Goal: Complete application form

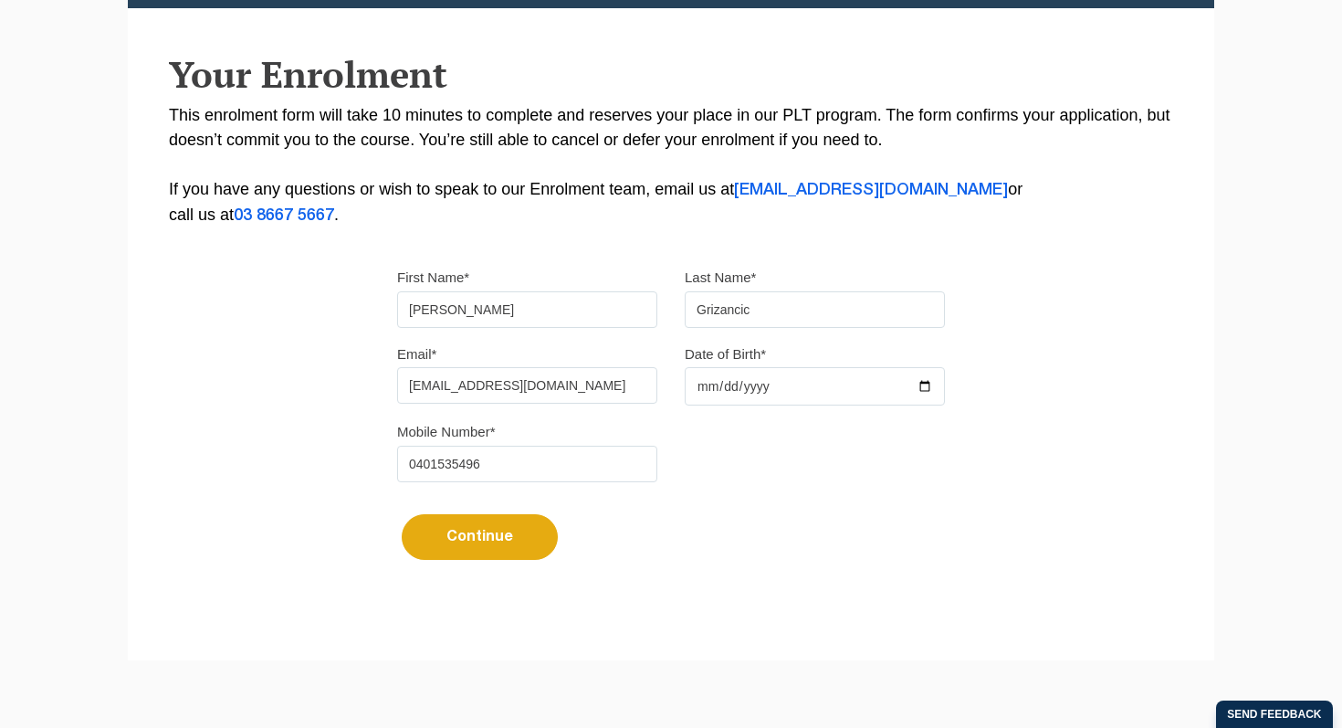
click at [702, 393] on input "Date of Birth*" at bounding box center [815, 386] width 260 height 38
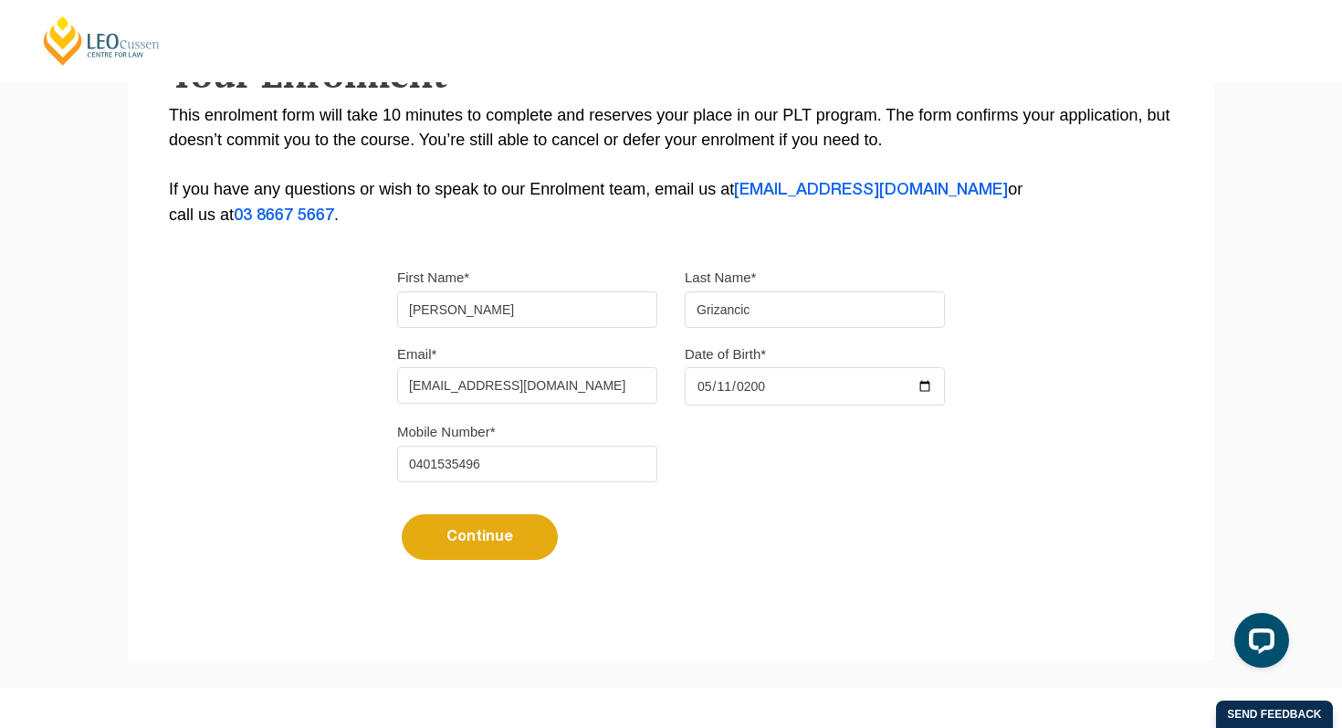
type input "2001-05-11"
click at [466, 544] on button "Continue" at bounding box center [480, 537] width 156 height 46
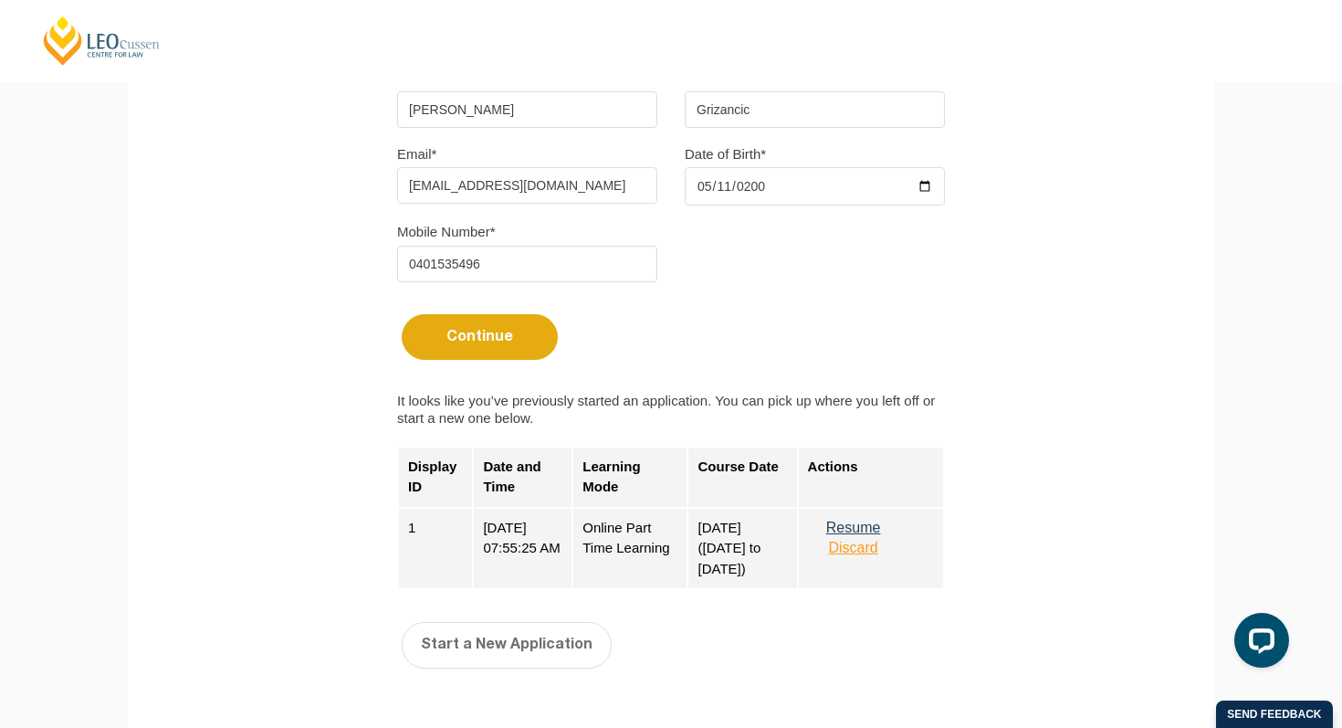
scroll to position [562, 0]
click at [858, 553] on button "Discard" at bounding box center [853, 547] width 91 height 16
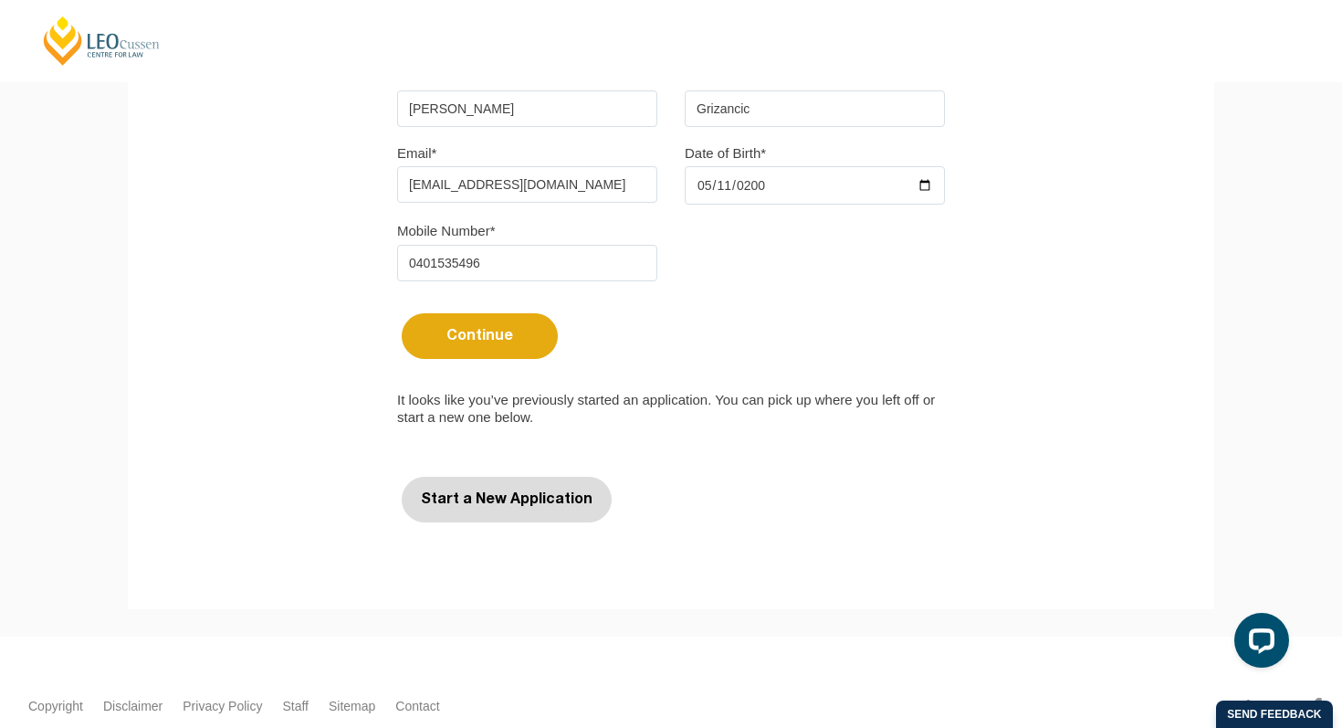
click at [472, 518] on button "Start a New Application" at bounding box center [507, 500] width 210 height 46
select select
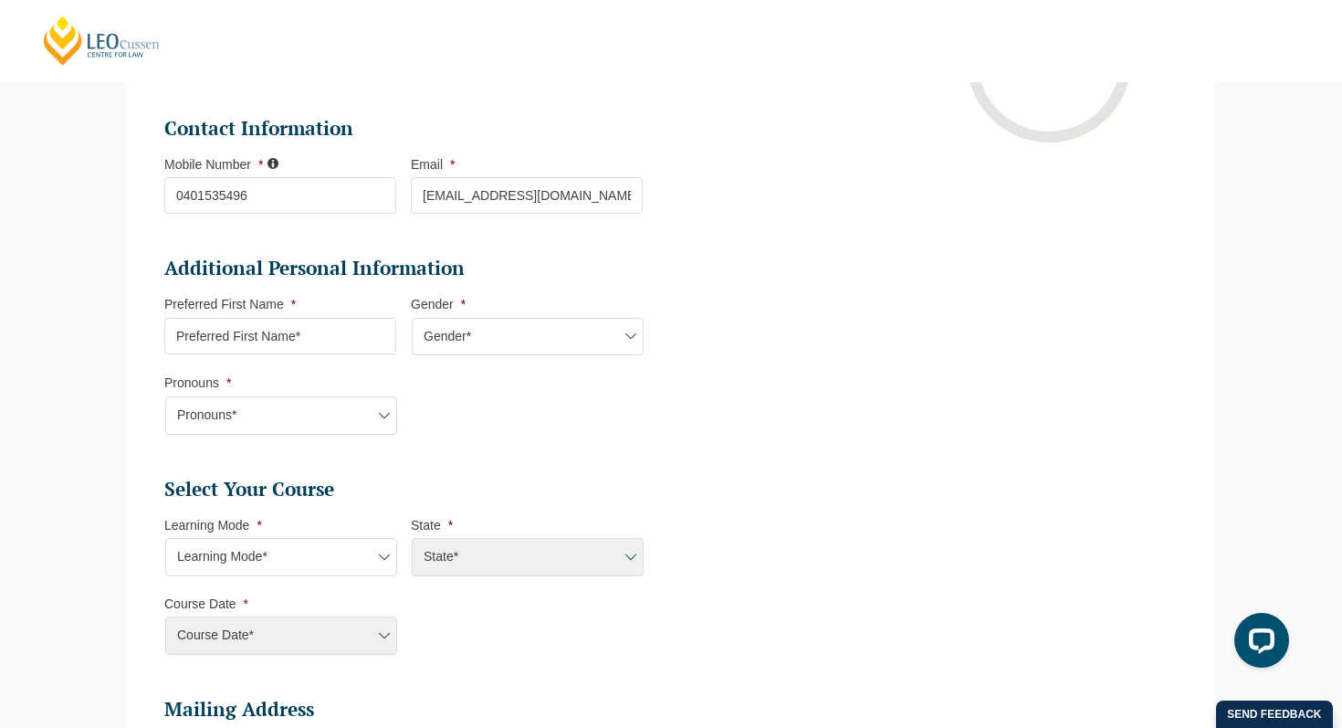
scroll to position [485, 0]
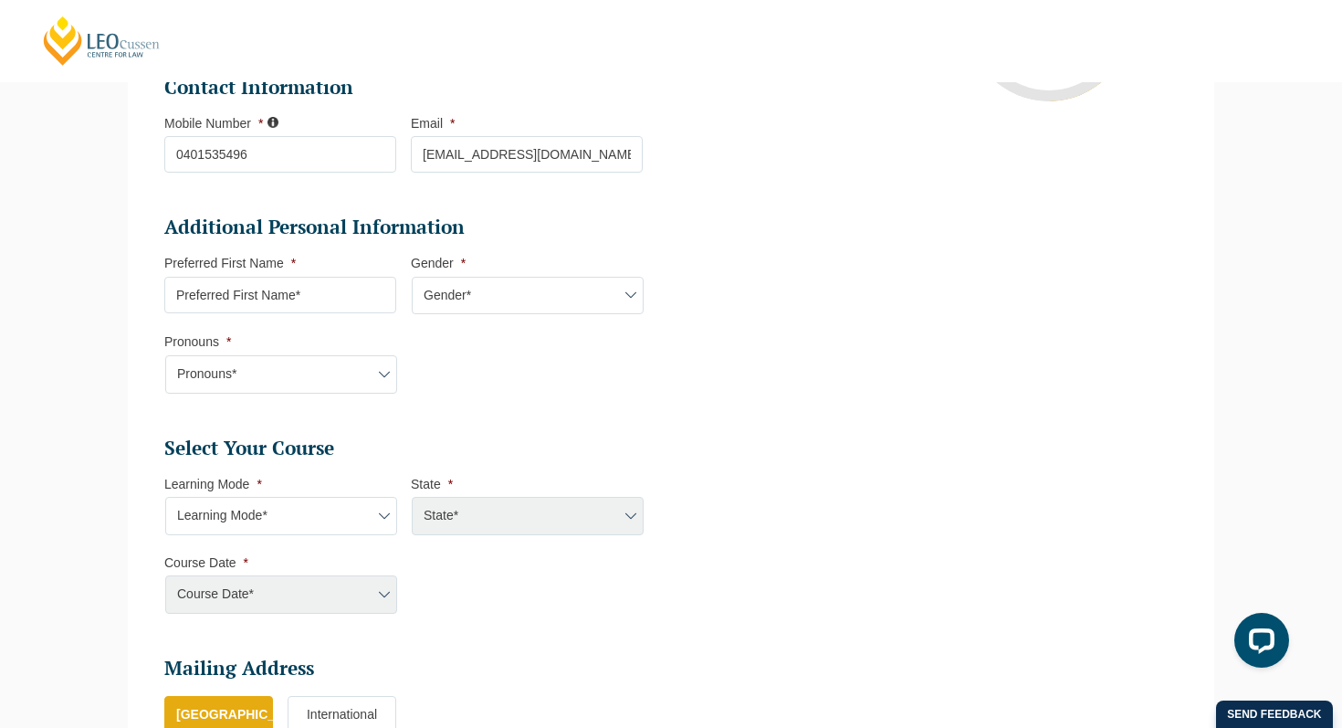
click at [336, 280] on input "Preferred First Name *" at bounding box center [280, 295] width 232 height 37
type input "Jessica"
select select "VIC"
select select
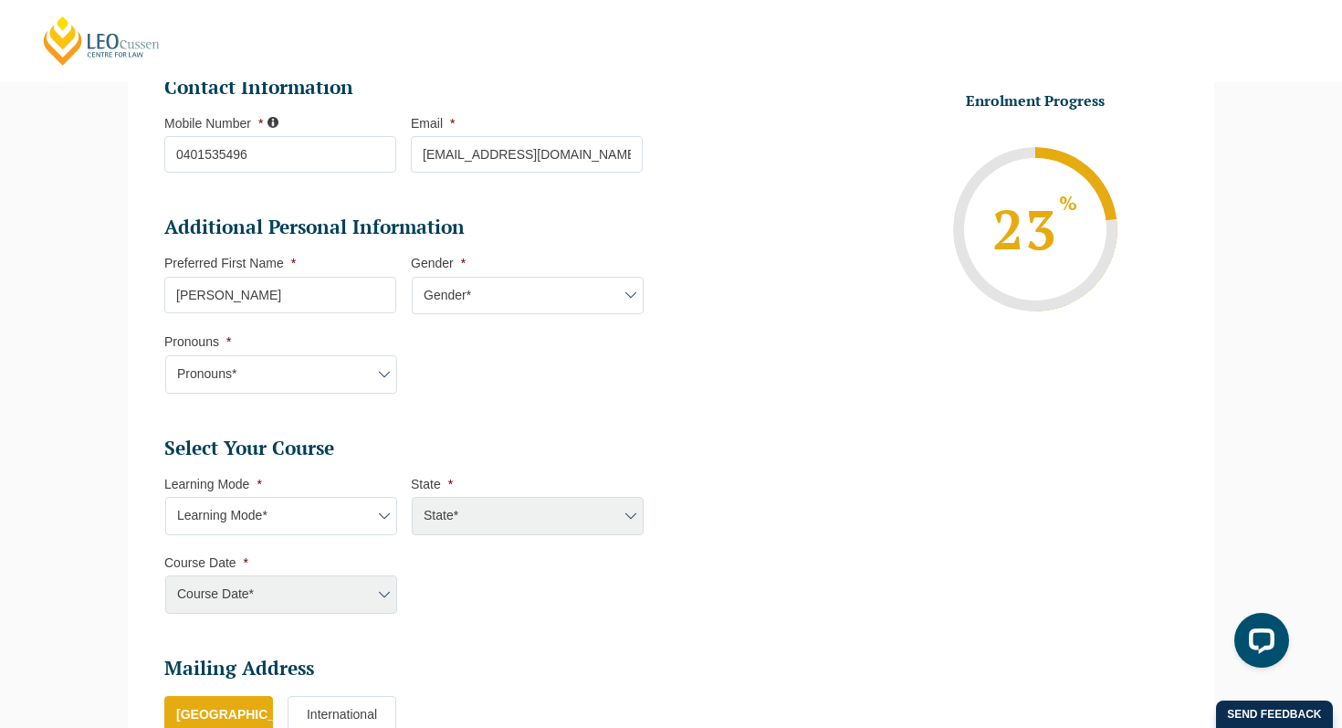
click at [490, 290] on select "Gender* Male Female Nonbinary Intersex Prefer not to disclose Other" at bounding box center [528, 296] width 232 height 38
select select "Female"
click at [412, 279] on select "Gender* Male Female Nonbinary Intersex Prefer not to disclose Other" at bounding box center [528, 296] width 232 height 38
click at [320, 366] on select "Pronouns* She/Her/Hers He/Him/His They/Them/Theirs Other Prefer not to disclose" at bounding box center [281, 374] width 232 height 38
select select "She/Her/Hers"
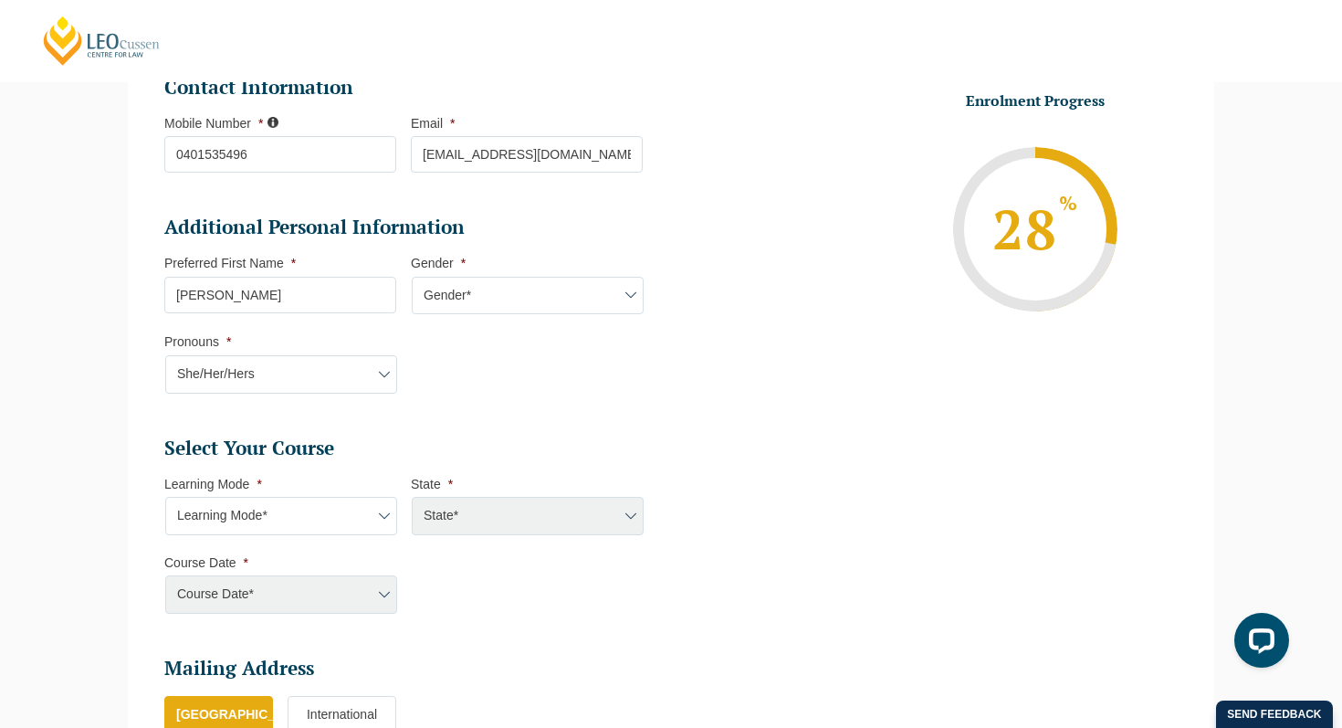
click at [165, 357] on select "Pronouns* She/Her/Hers He/Him/His They/Them/Theirs Other Prefer not to disclose" at bounding box center [281, 374] width 232 height 38
click at [286, 519] on select "Learning Mode* Online Full Time Learning Online Part Time Learning Blended Full…" at bounding box center [281, 516] width 232 height 38
select select "Online Part Time Learning"
click at [165, 499] on select "Learning Mode* Online Full Time Learning Online Part Time Learning Blended Full…" at bounding box center [281, 516] width 232 height 38
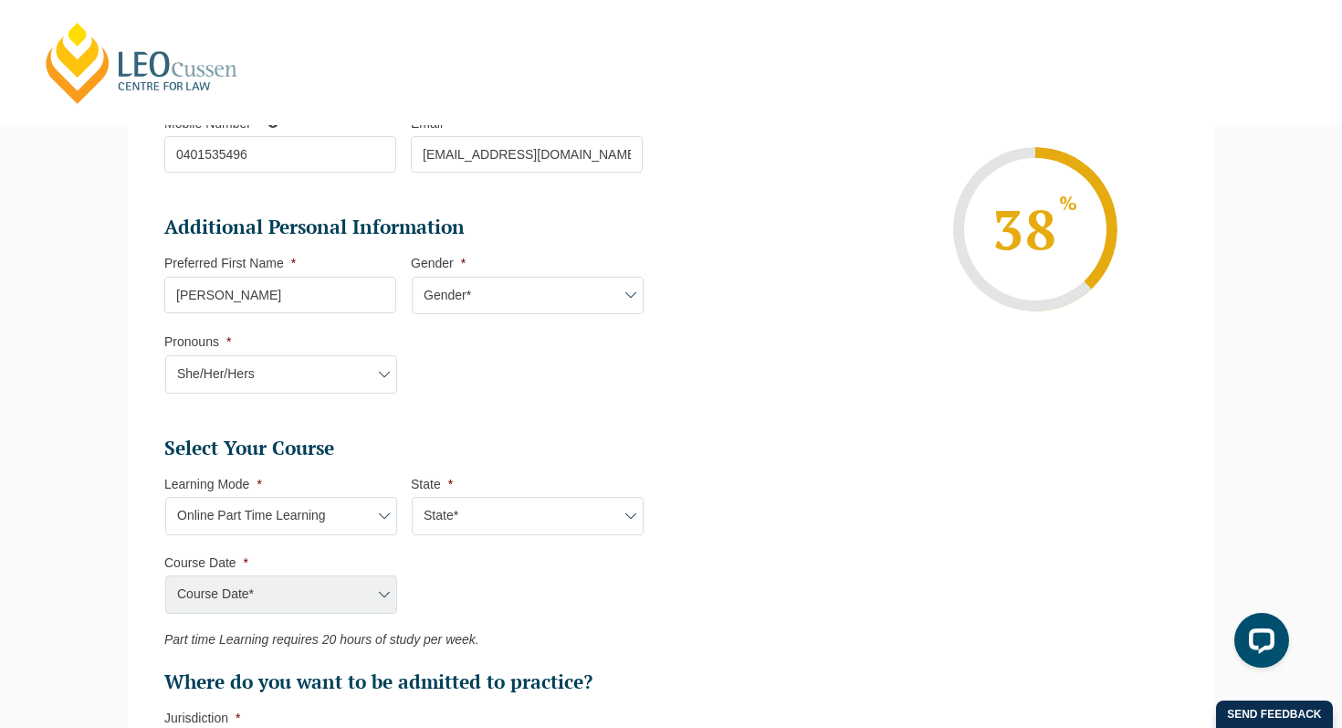
click at [488, 520] on select "State* National (ACT/NSW, VIC, QLD, SA, WA)" at bounding box center [528, 516] width 232 height 38
select select "National (ACT/NSW, VIC, QLD, SA, WA)"
click at [412, 499] on select "State* National (ACT/NSW, VIC, QLD, SA, WA)" at bounding box center [528, 516] width 232 height 38
click at [304, 596] on select "Course Date* September 2025 (08-Sep-2025 to 17-Apr-2026) January 2026 (27-Jan-2…" at bounding box center [281, 594] width 232 height 38
select select "March 2026 (30-Mar-2026 to 23-Oct-2026)"
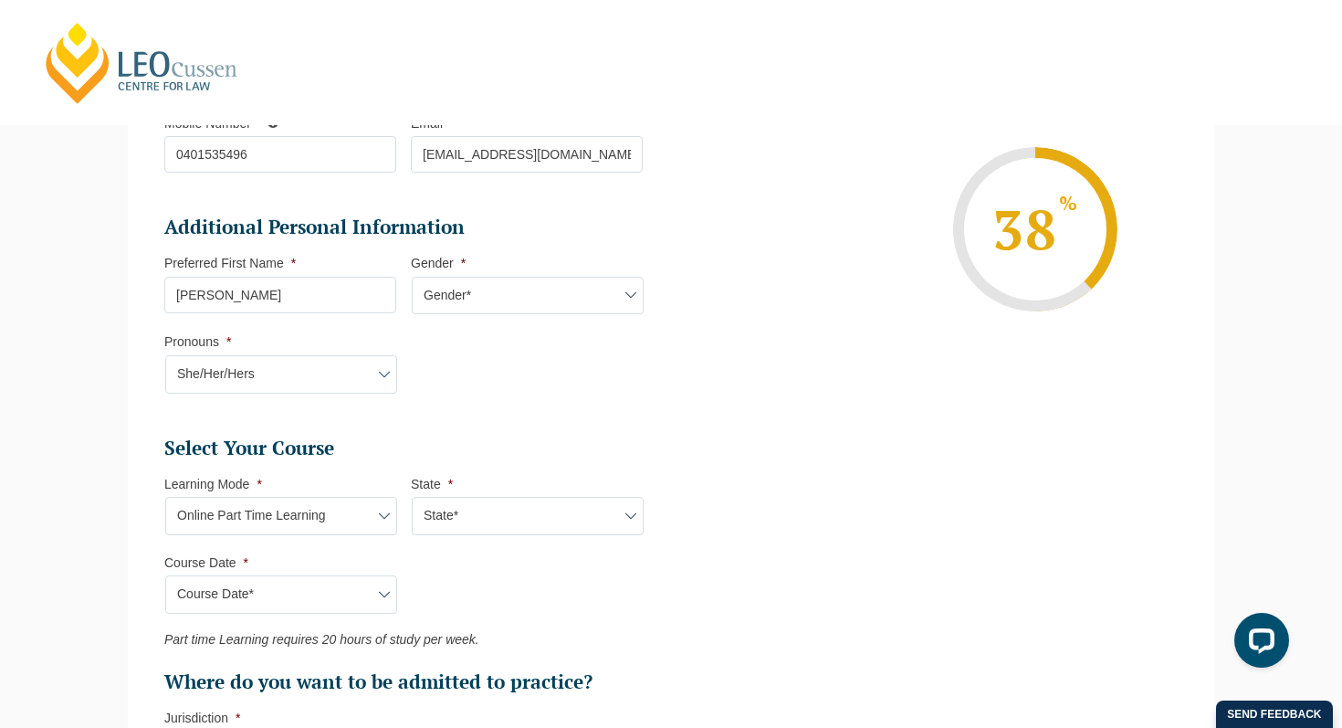
click at [165, 577] on select "Course Date* September 2025 (08-Sep-2025 to 17-Apr-2026) January 2026 (27-Jan-2…" at bounding box center [281, 594] width 232 height 38
type input "Intake 05 March 2026 PT"
type input "Practical Legal Training (NAT)"
select select "NAT PLT (MAR) 2026 Part Time Online"
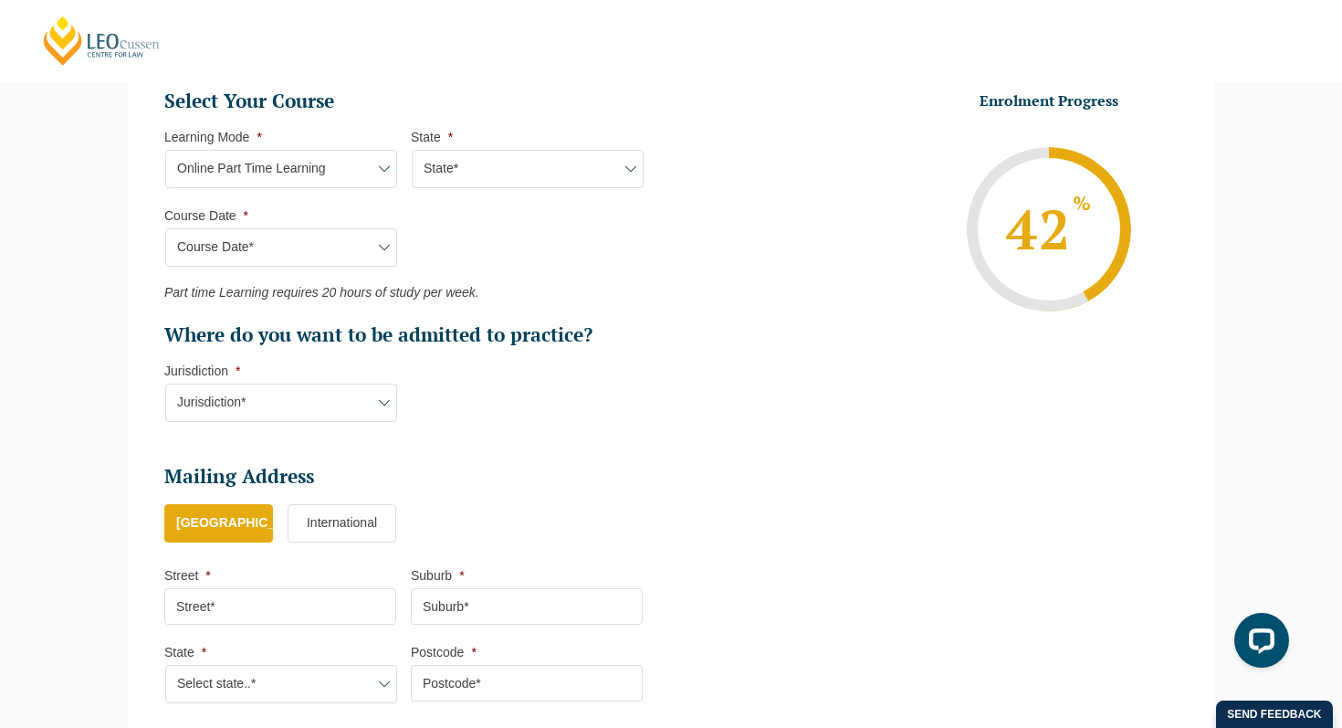
scroll to position [833, 0]
click at [348, 395] on select "Jurisdiction* VIC ACT/NSW SA WA QLD" at bounding box center [281, 402] width 232 height 38
select select "VIC"
click at [165, 384] on select "Jurisdiction* VIC ACT/NSW SA WA QLD" at bounding box center [281, 402] width 232 height 38
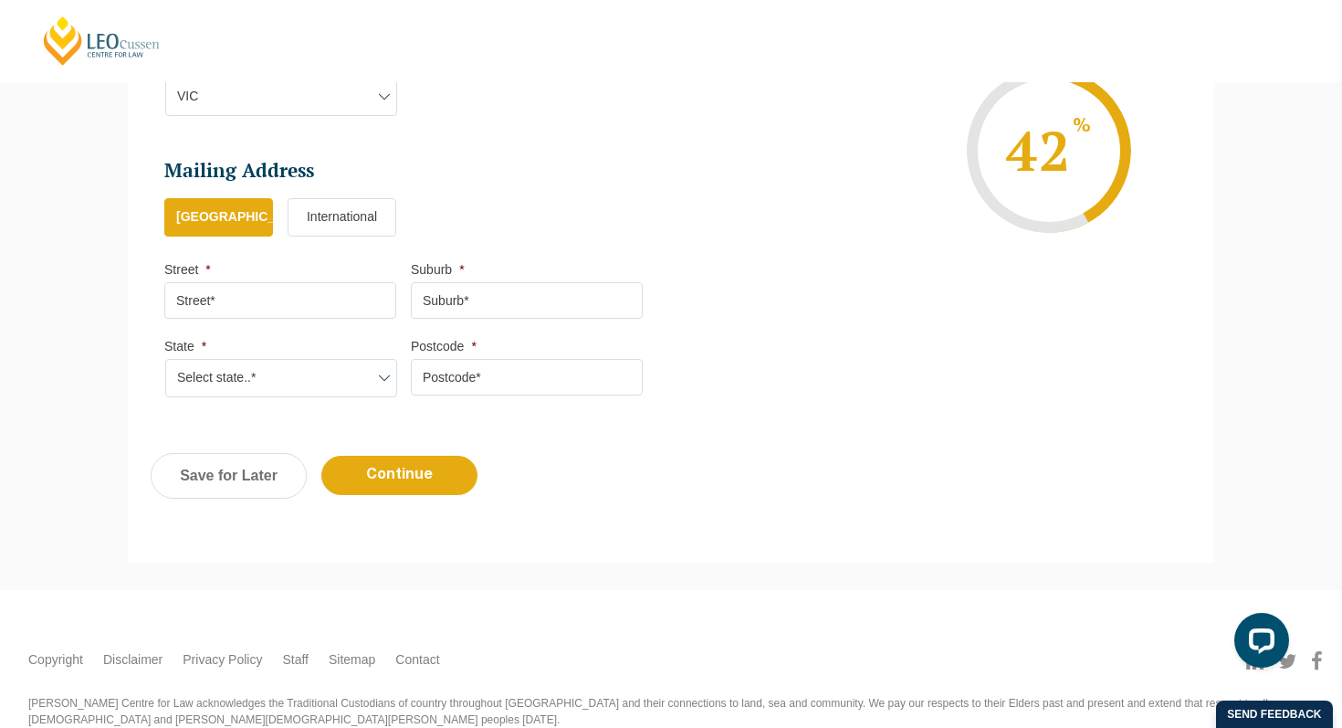
scroll to position [1137, 0]
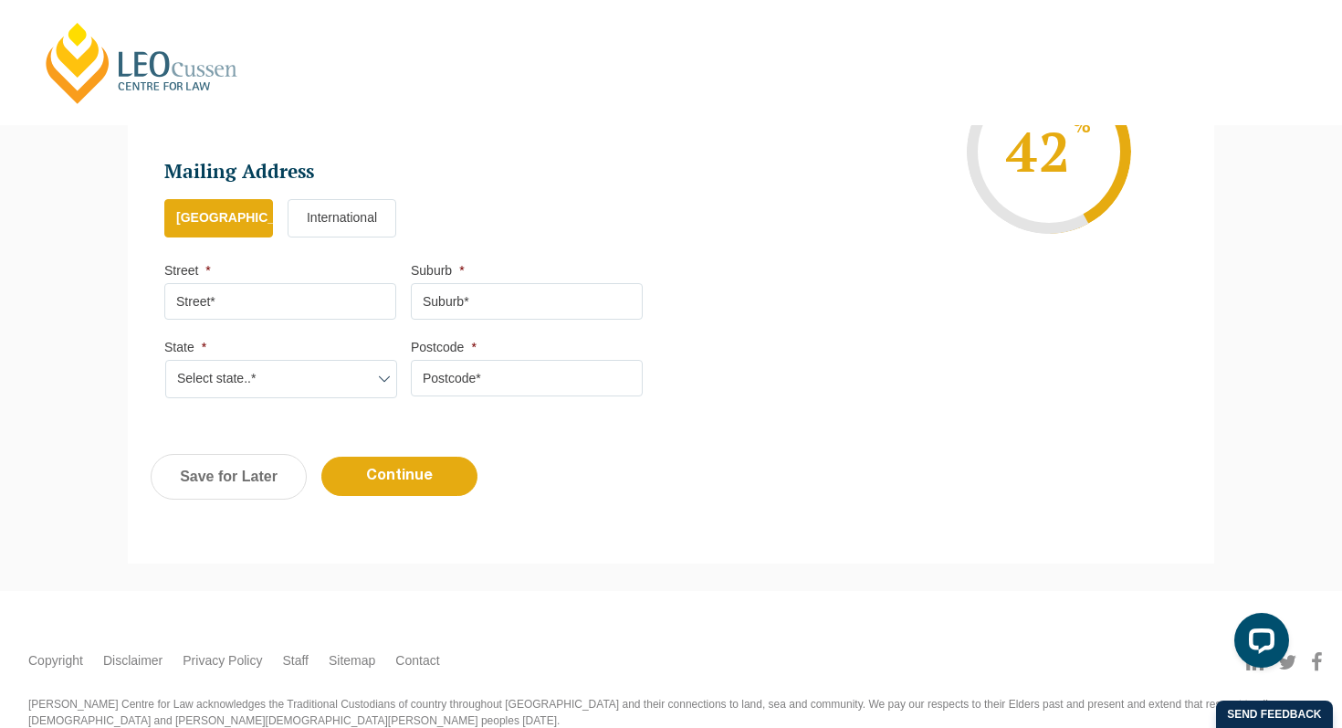
click at [300, 314] on input "Street *" at bounding box center [280, 301] width 232 height 37
type input "16 Highfielde Avenue"
type input "Berwick"
select select "VIC"
type input "3806"
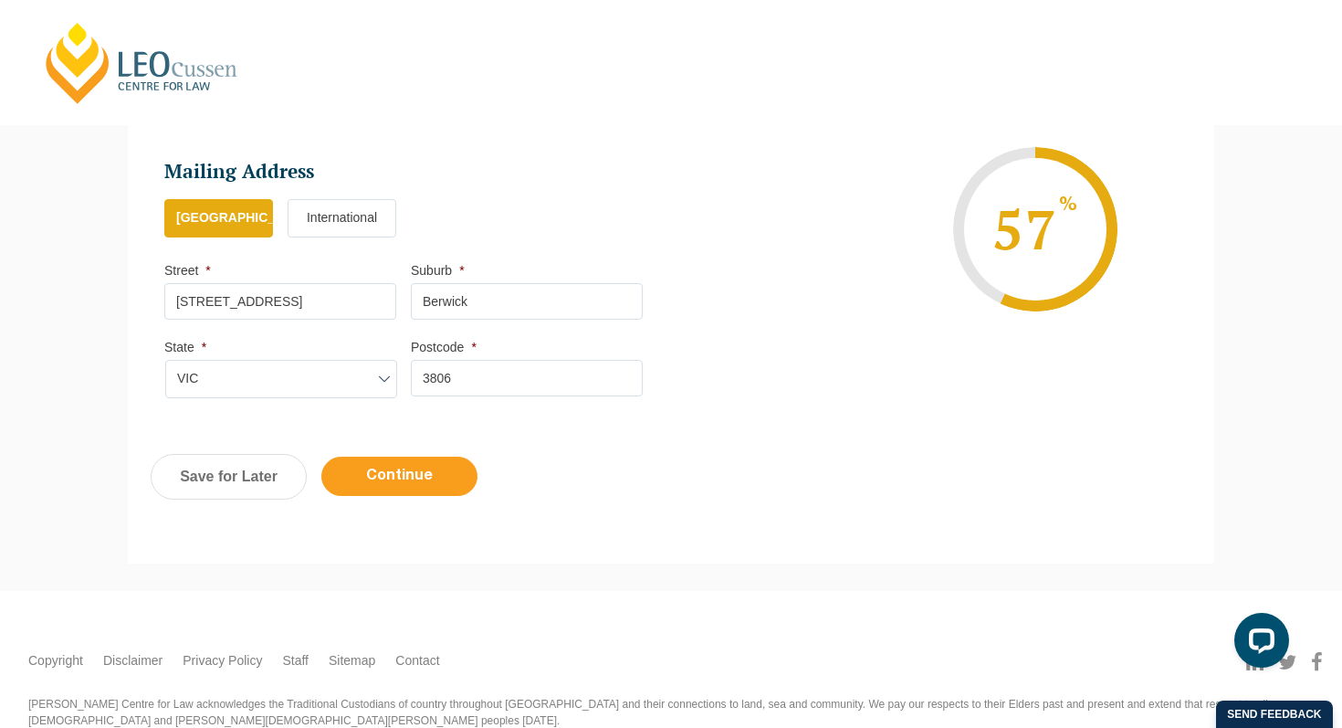
click at [395, 485] on input "Continue" at bounding box center [399, 476] width 156 height 39
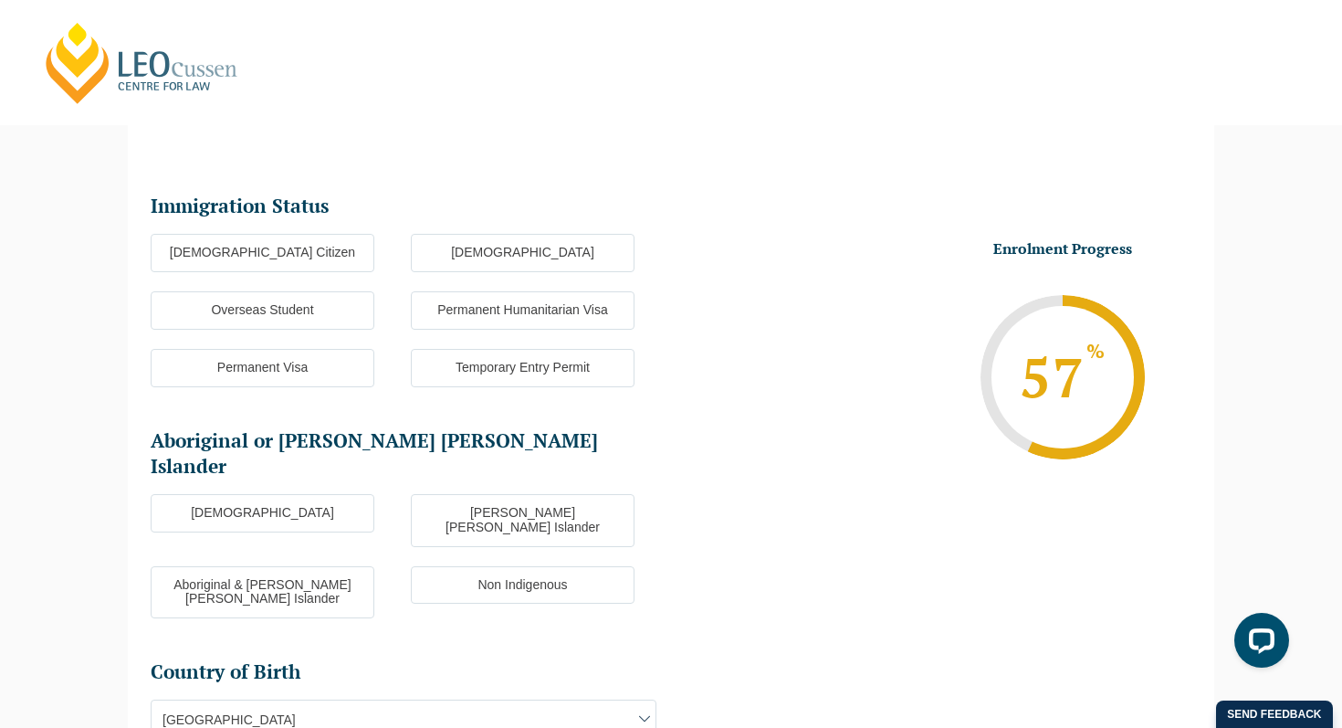
scroll to position [158, 0]
click at [291, 248] on label "Australian Citizen" at bounding box center [263, 254] width 224 height 38
click at [0, 0] on input "Australian Citizen" at bounding box center [0, 0] width 0 height 0
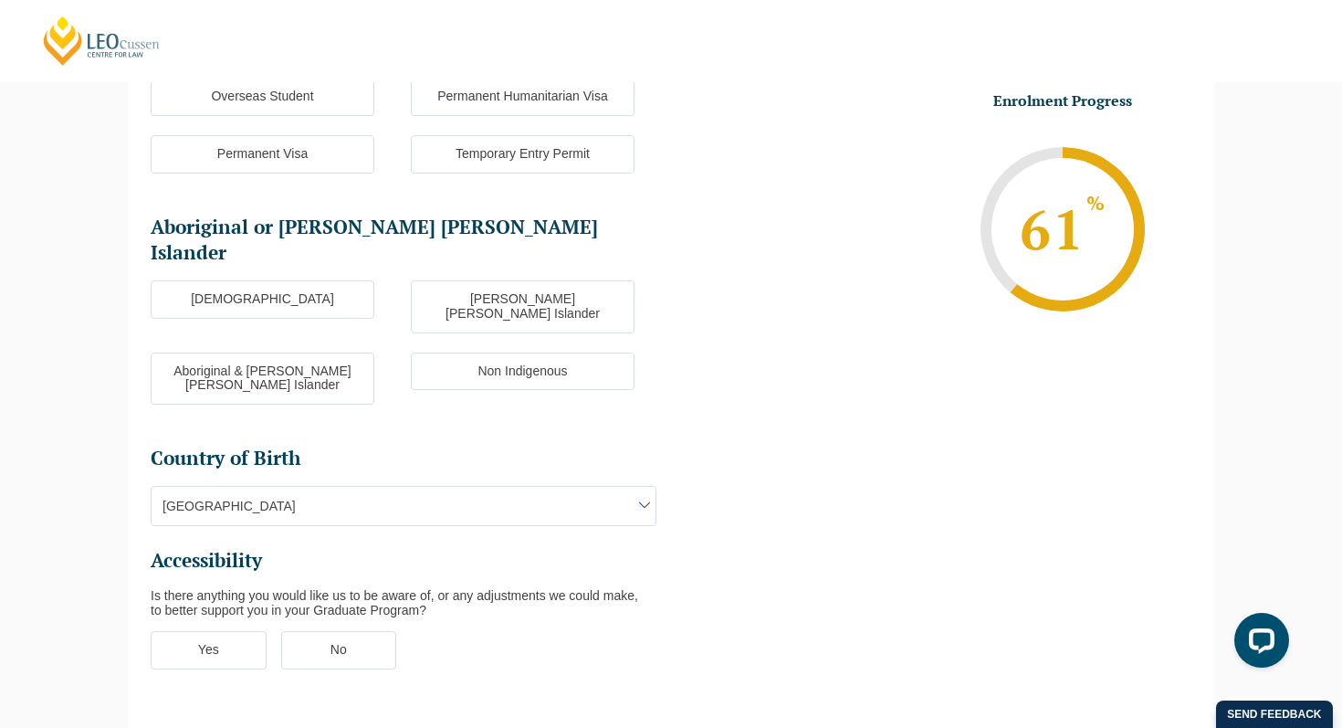
scroll to position [372, 0]
click at [491, 353] on label "Non Indigenous" at bounding box center [523, 372] width 224 height 38
click at [0, 0] on input "Non Indigenous" at bounding box center [0, 0] width 0 height 0
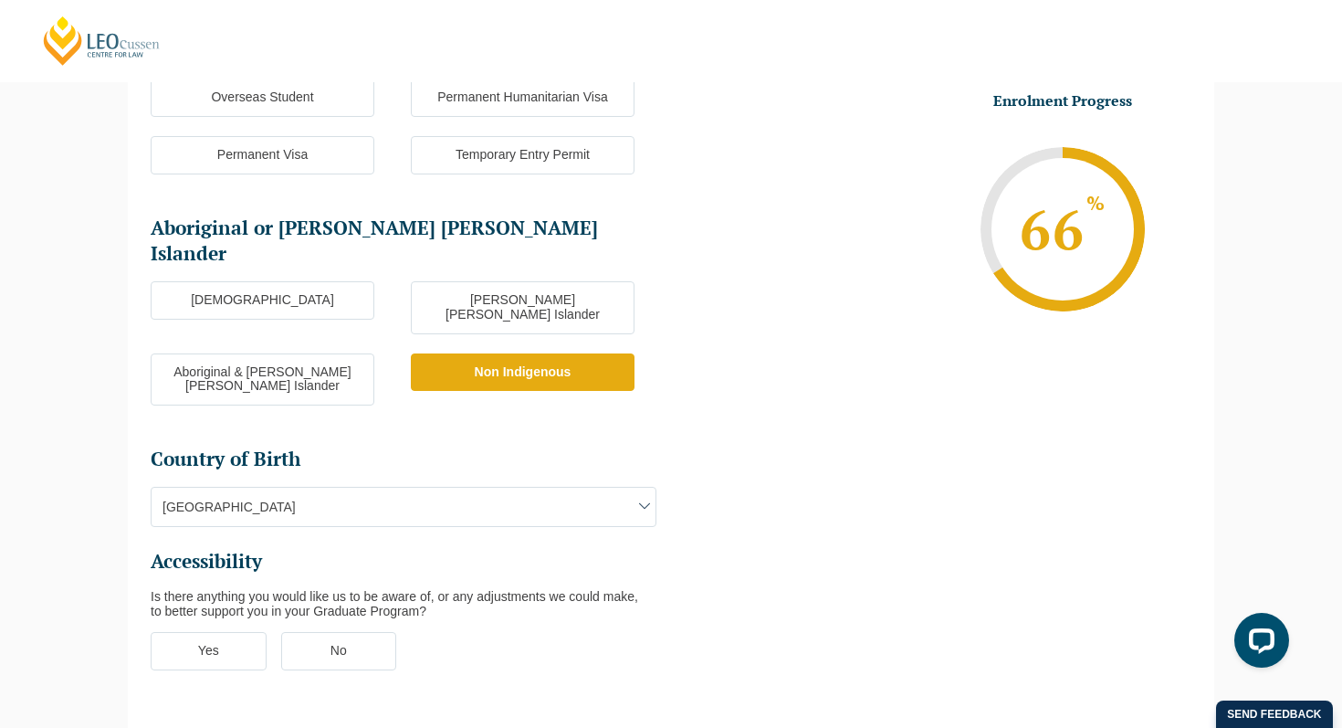
scroll to position [618, 0]
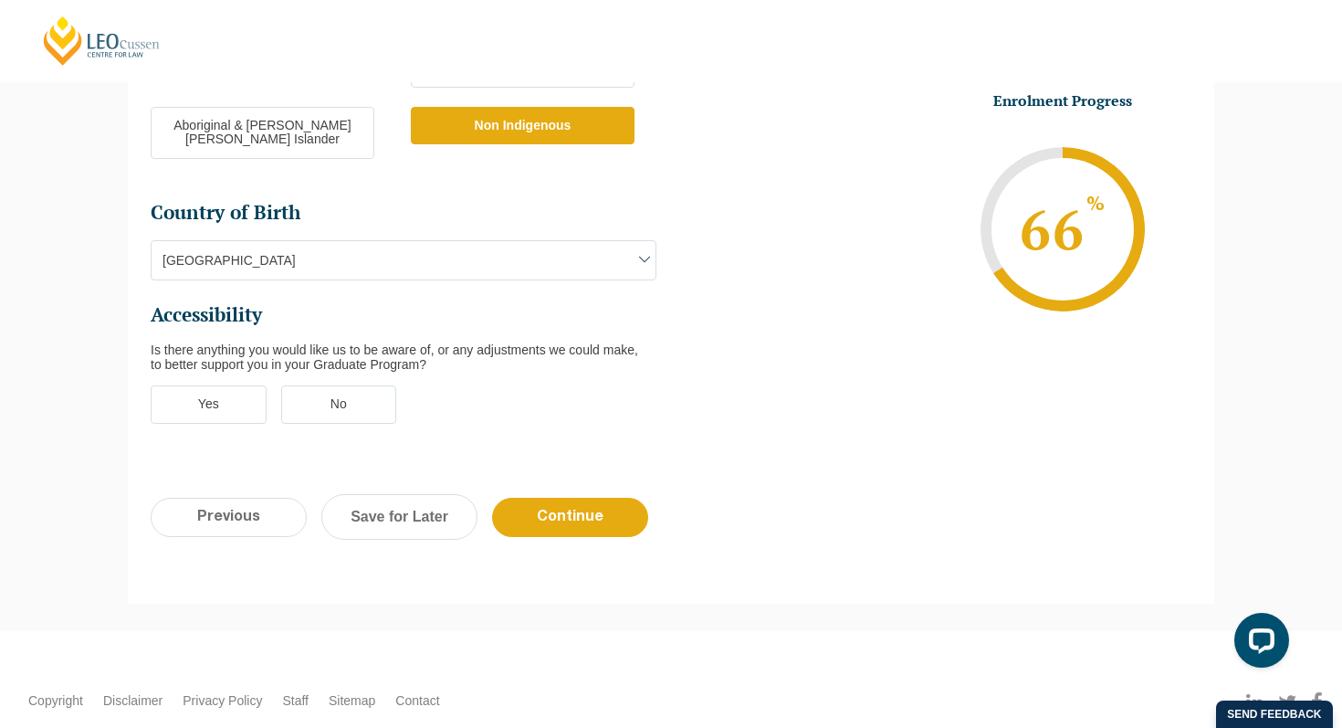
click at [341, 385] on label "No" at bounding box center [339, 404] width 116 height 38
click at [0, 0] on input "No" at bounding box center [0, 0] width 0 height 0
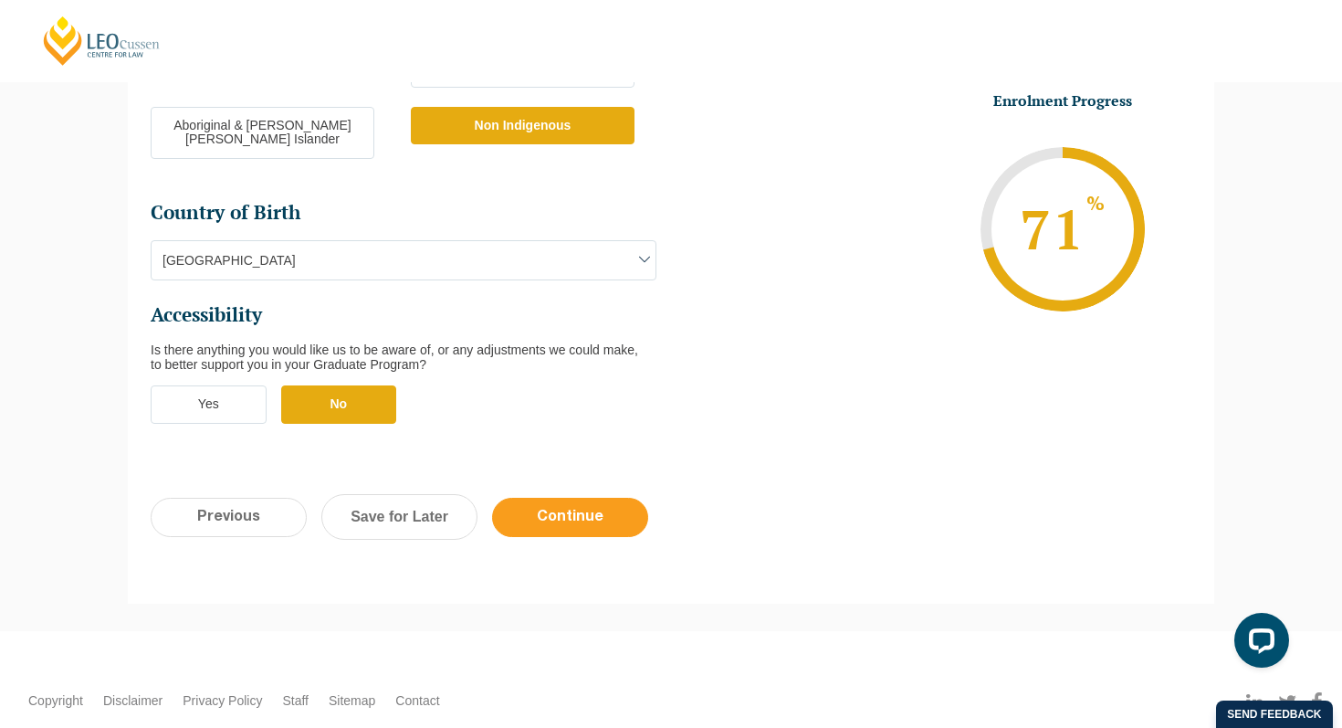
click at [529, 498] on input "Continue" at bounding box center [570, 517] width 156 height 39
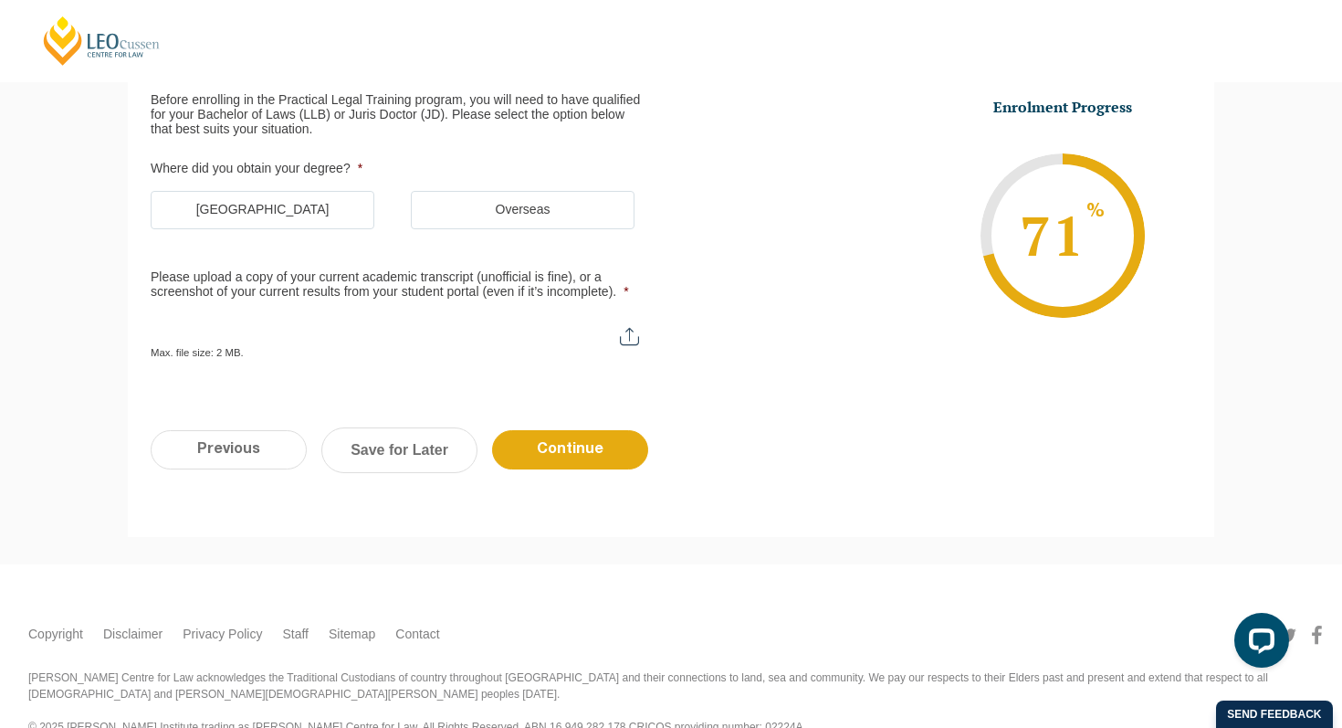
scroll to position [158, 0]
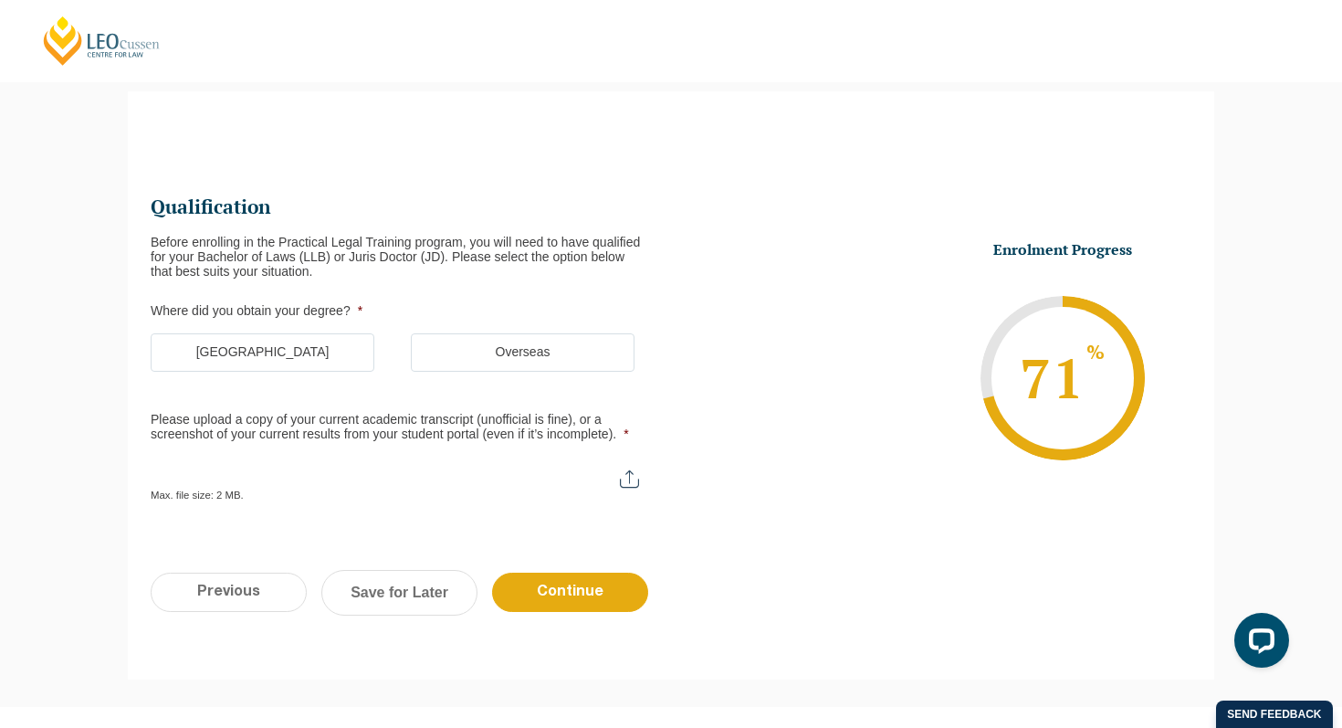
click at [274, 355] on label "Australia" at bounding box center [263, 352] width 224 height 38
click at [0, 0] on input "Australia" at bounding box center [0, 0] width 0 height 0
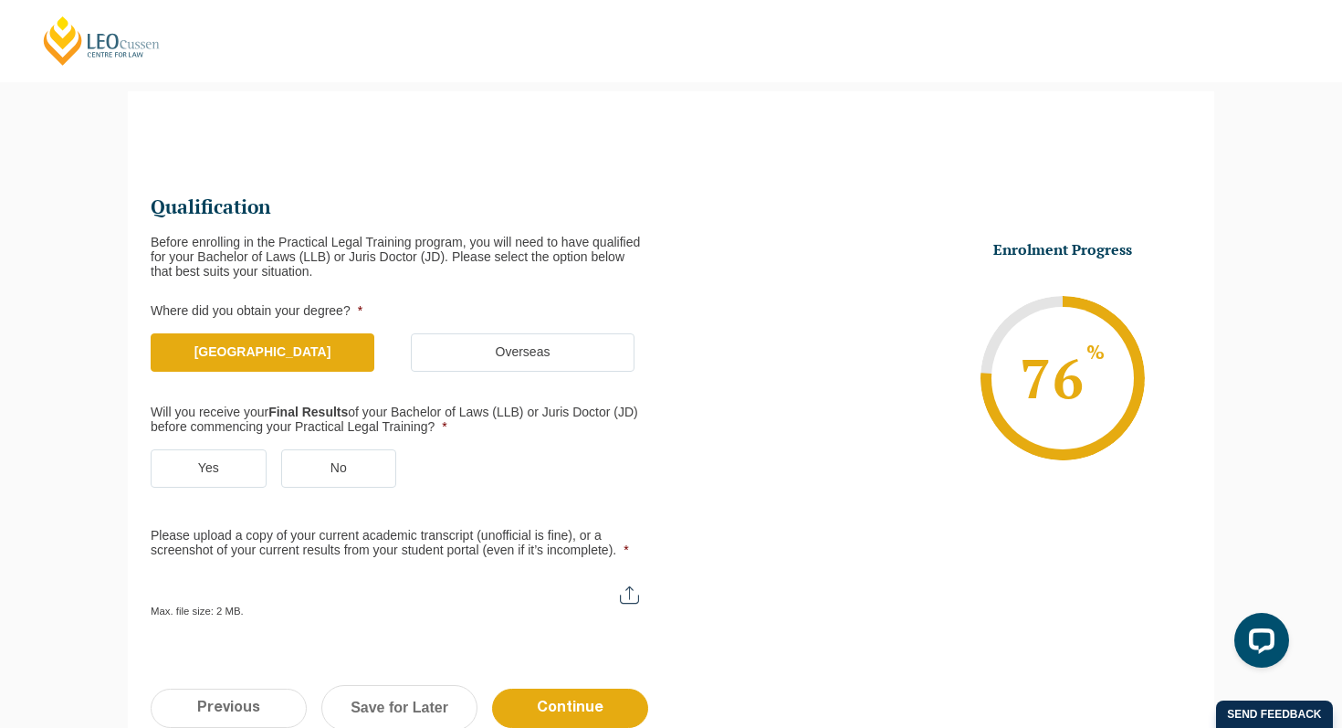
click at [223, 470] on label "Yes" at bounding box center [209, 468] width 116 height 38
click at [0, 0] on input "Yes" at bounding box center [0, 0] width 0 height 0
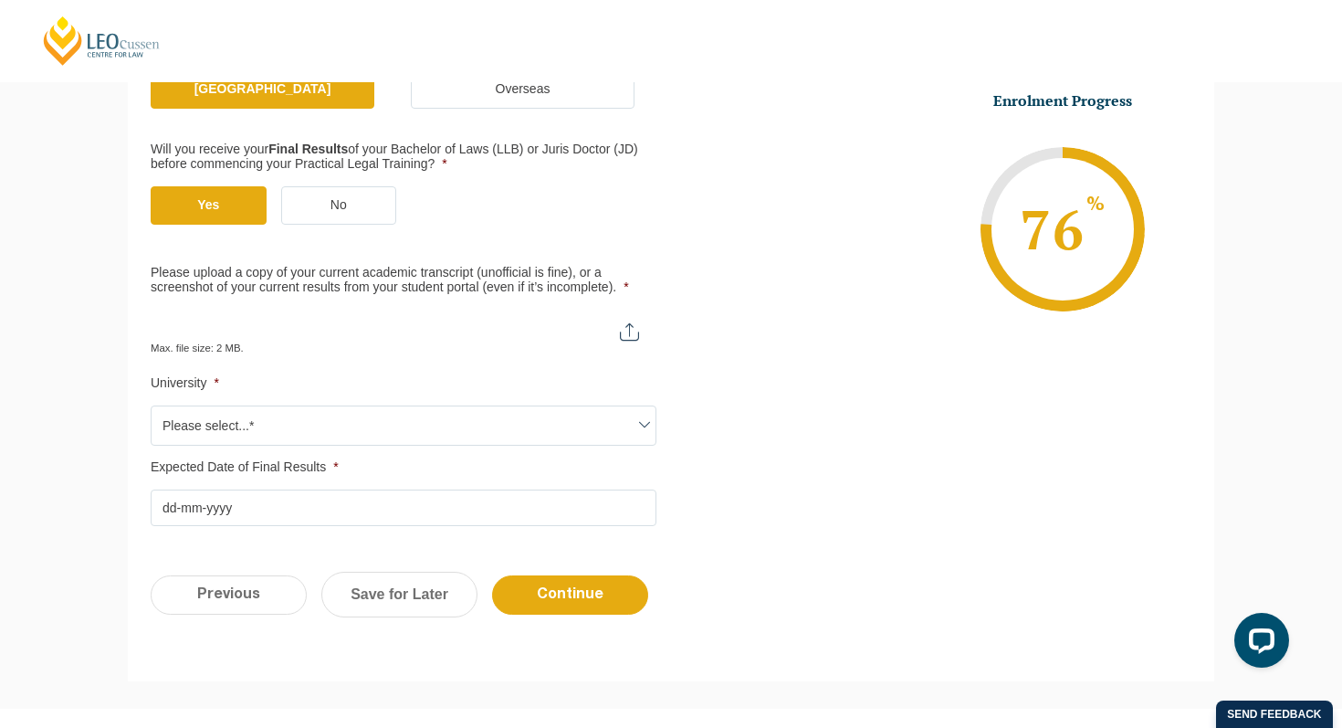
scroll to position [424, 0]
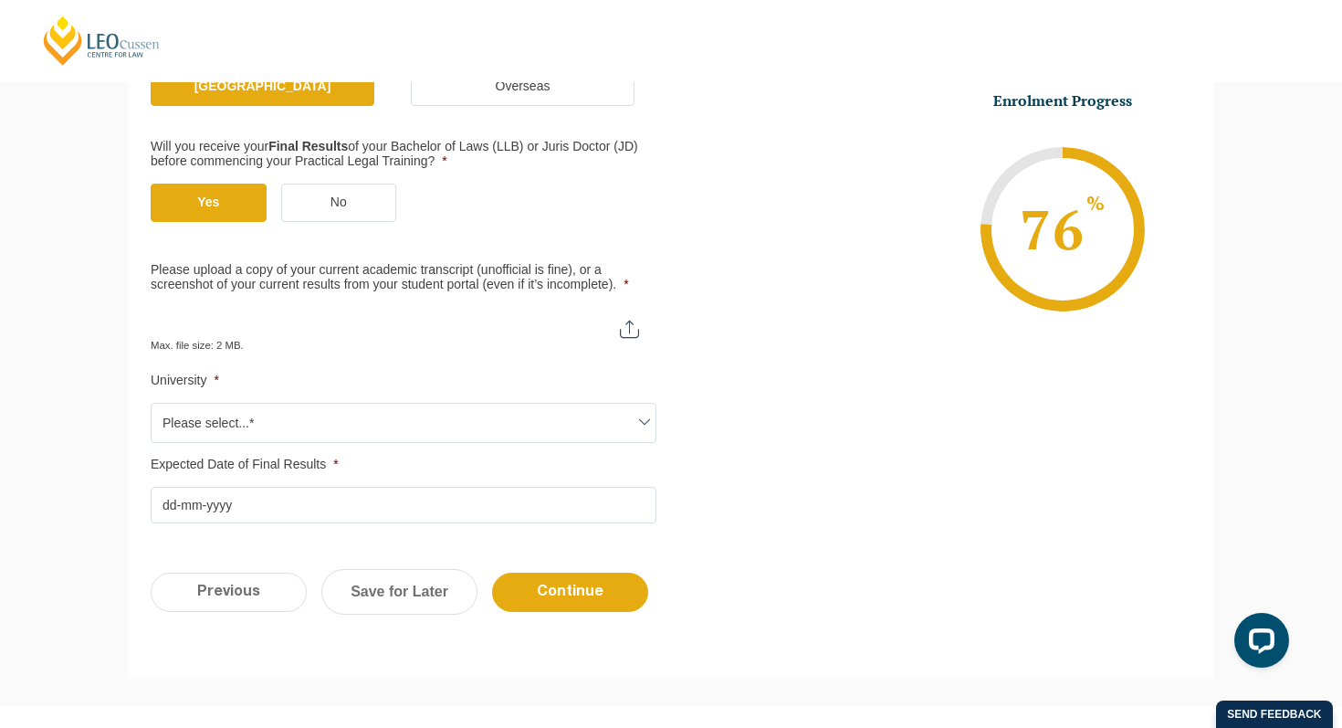
click at [303, 416] on span "Please select...*" at bounding box center [404, 423] width 504 height 38
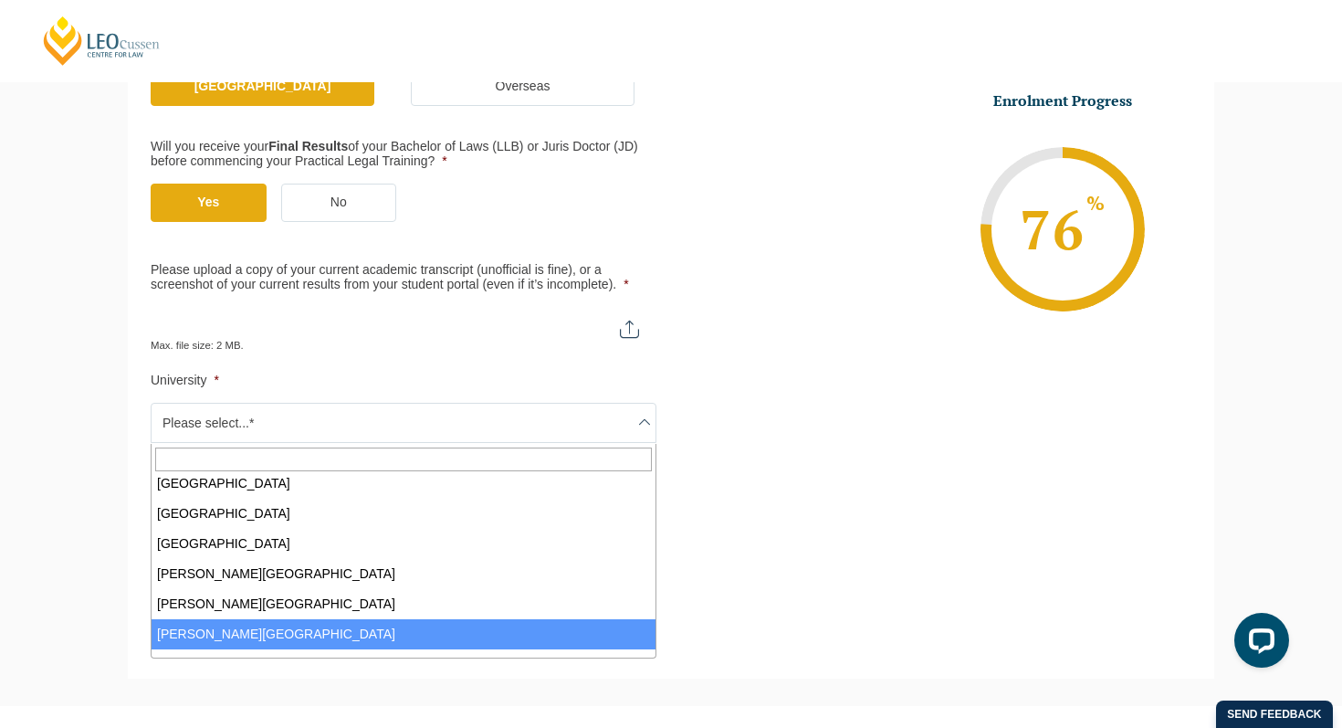
scroll to position [0, 0]
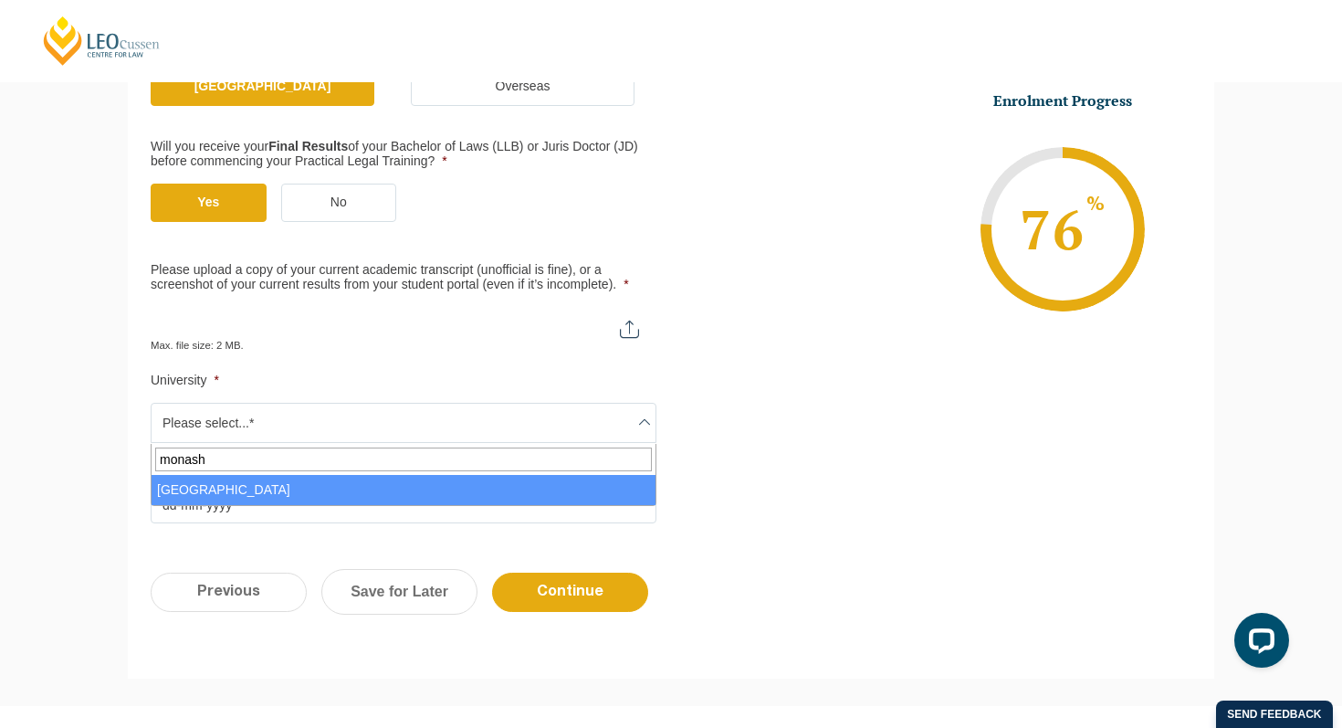
type input "monash"
select select "Monash University"
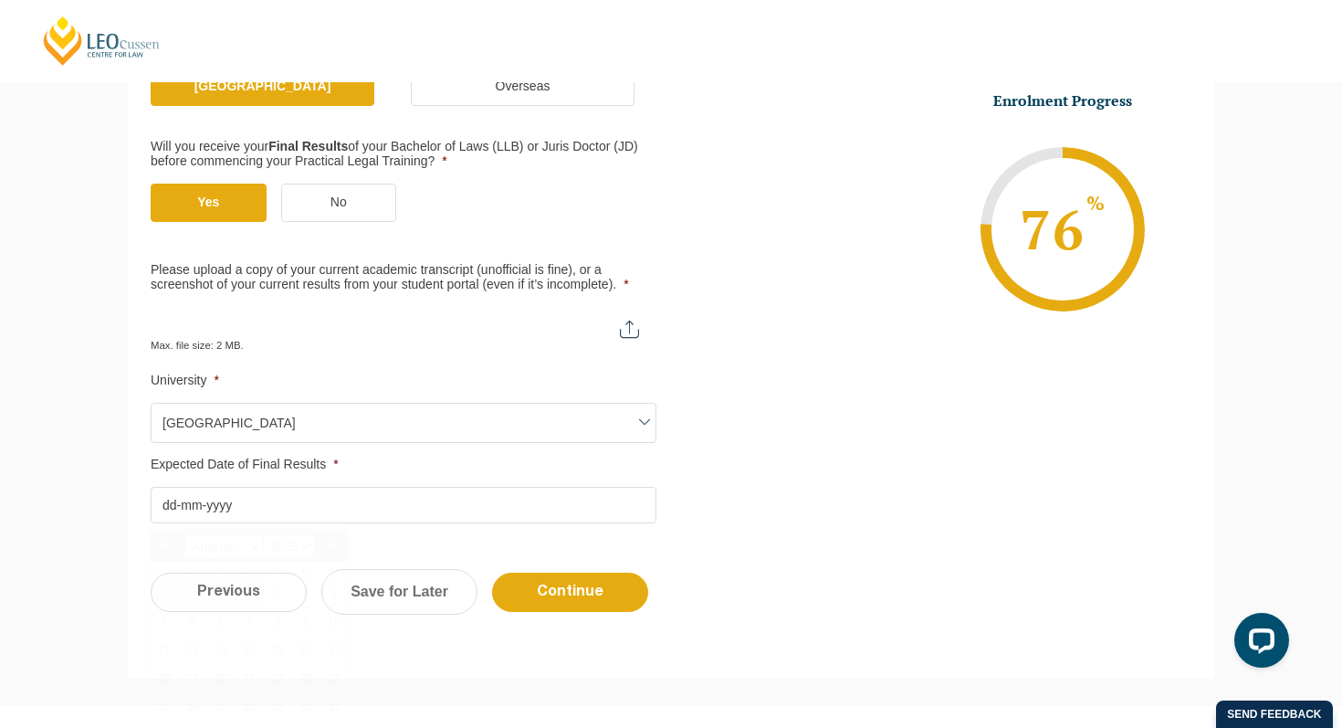
click at [275, 515] on input "Expected Date of Final Results *" at bounding box center [404, 505] width 506 height 37
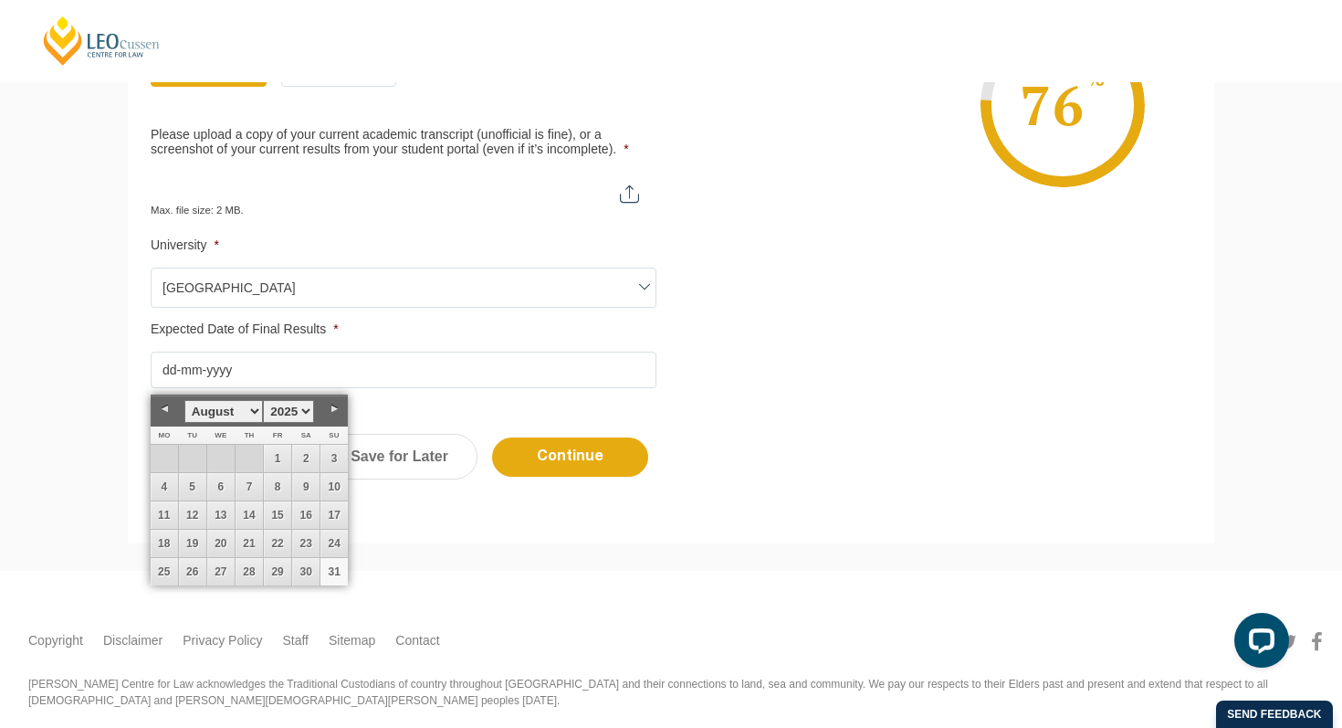
scroll to position [562, 0]
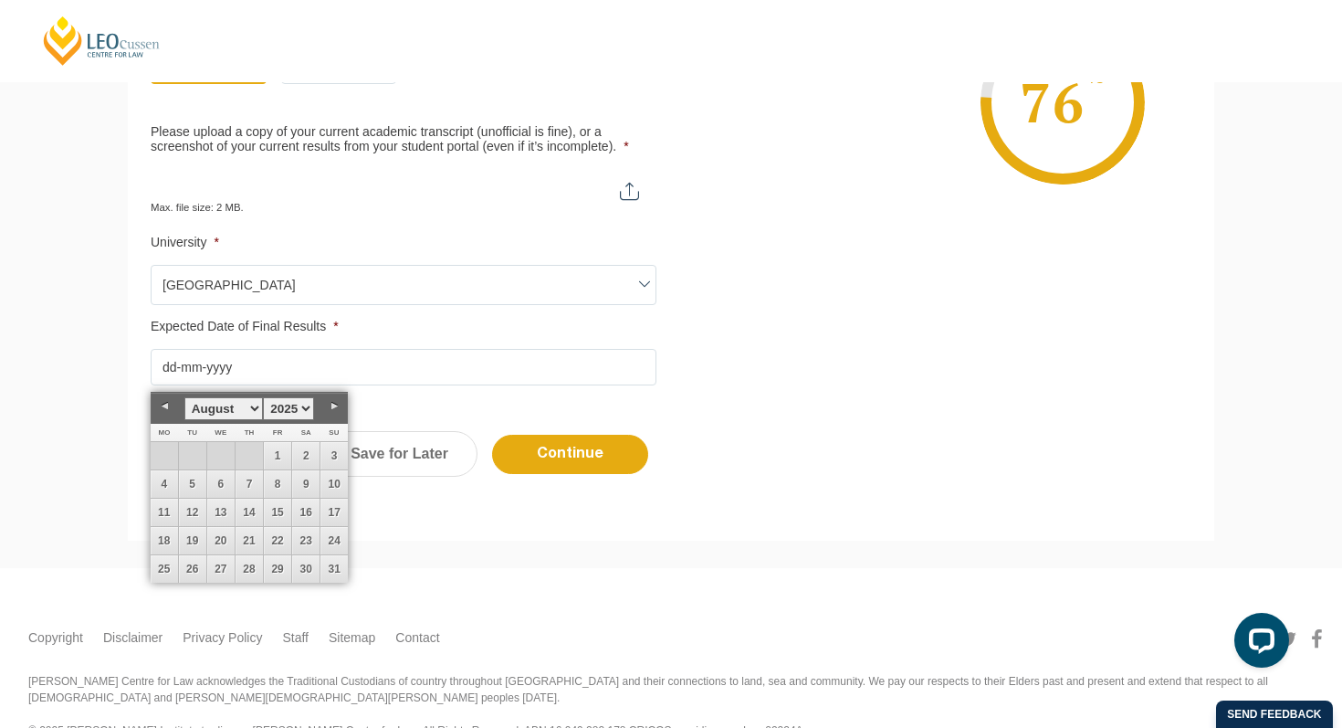
click at [332, 402] on link "Next" at bounding box center [334, 406] width 27 height 27
click at [332, 400] on link "Next" at bounding box center [334, 406] width 27 height 27
click at [332, 399] on link "Next" at bounding box center [334, 406] width 27 height 27
click at [338, 403] on link "Next" at bounding box center [334, 406] width 27 height 27
click at [168, 514] on link "15" at bounding box center [164, 512] width 27 height 27
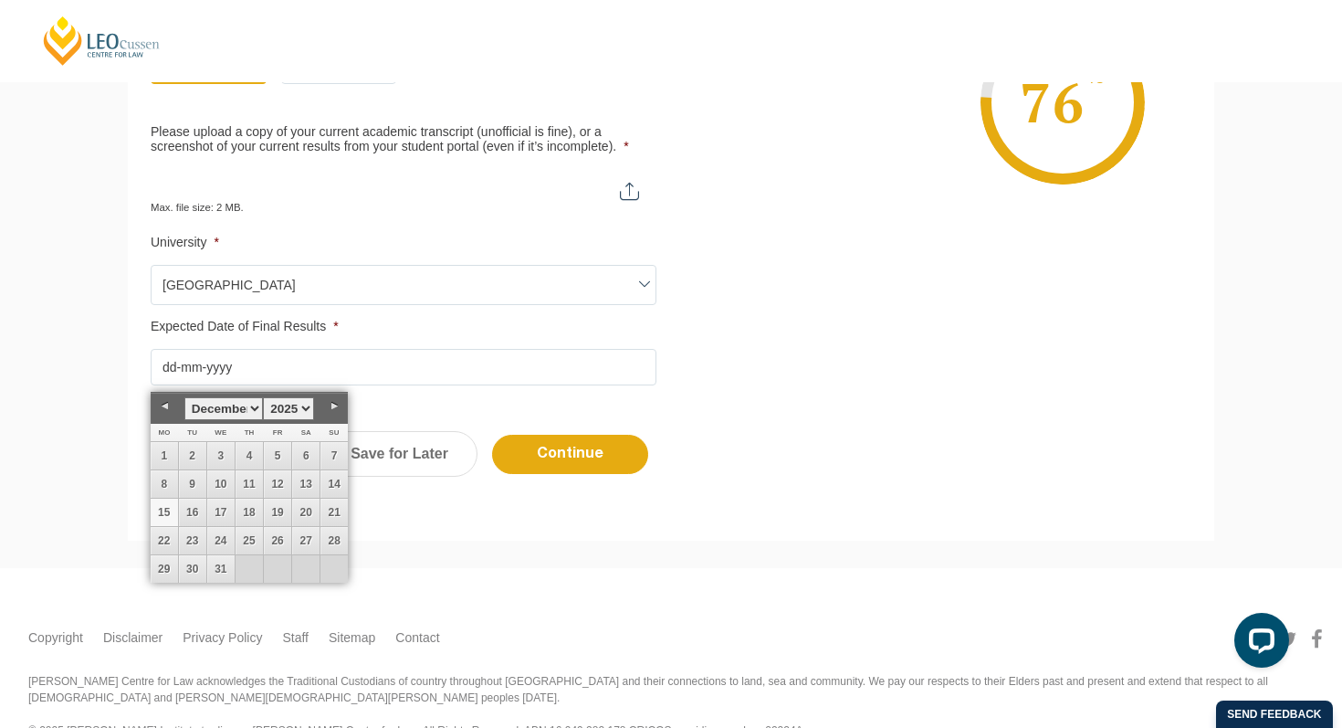
type input "15-12-2025"
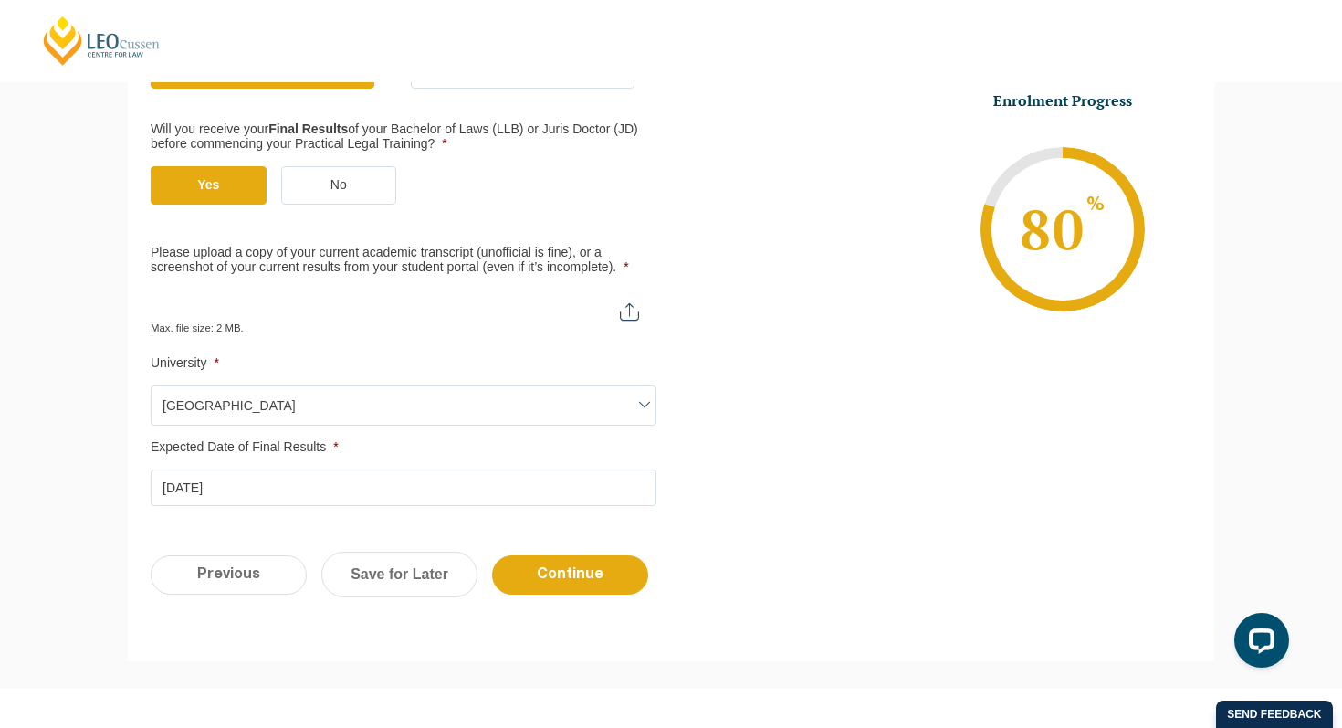
scroll to position [429, 0]
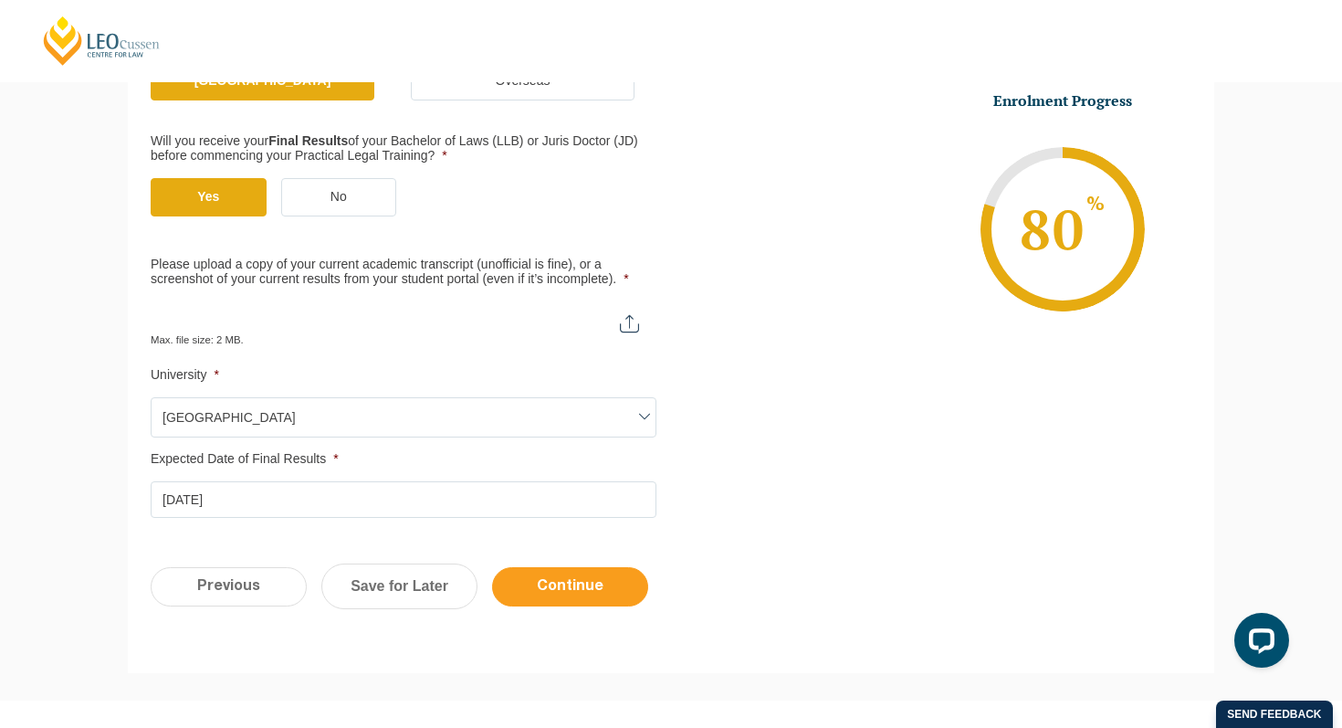
click at [537, 583] on input "Continue" at bounding box center [570, 586] width 156 height 39
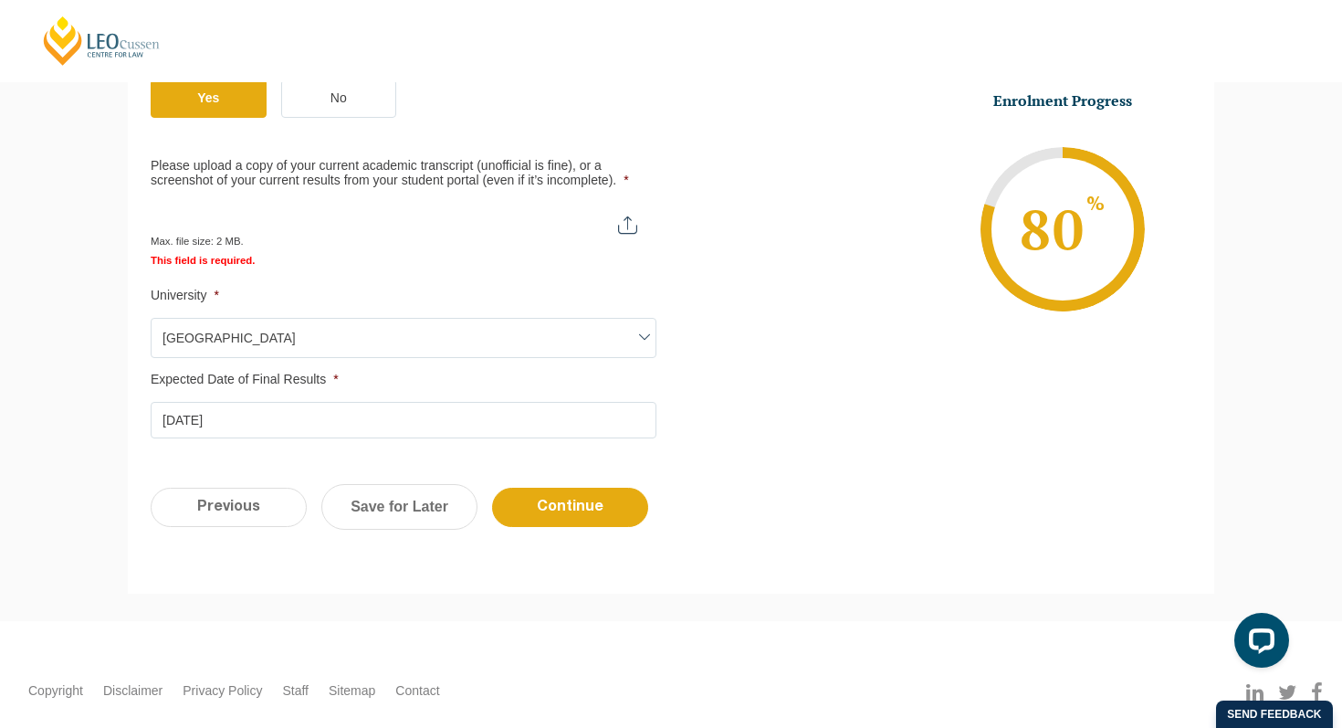
scroll to position [614, 0]
click at [630, 222] on input "Please upload a copy of your current academic transcript (unofficial is fine), …" at bounding box center [403, 216] width 504 height 31
type input "C:\fakepath\Profile _ Monash Student Portal.pdf"
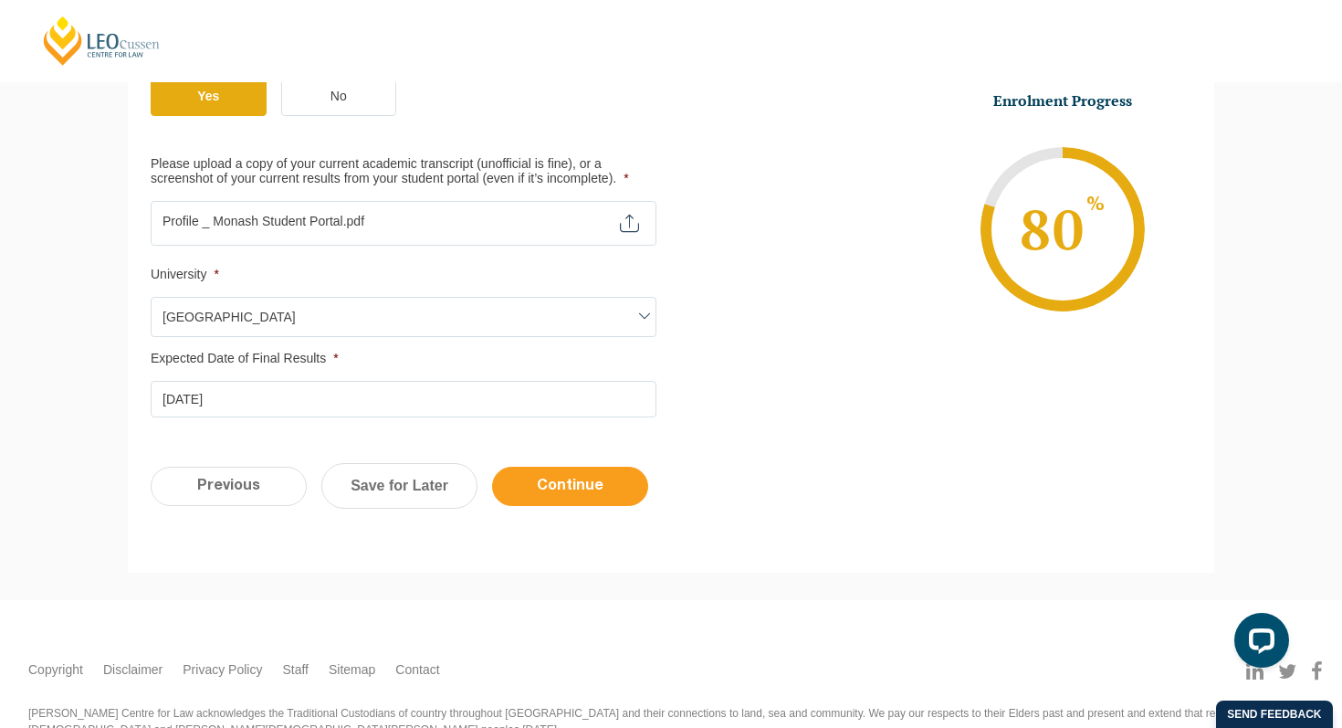
click at [577, 484] on input "Continue" at bounding box center [570, 486] width 156 height 39
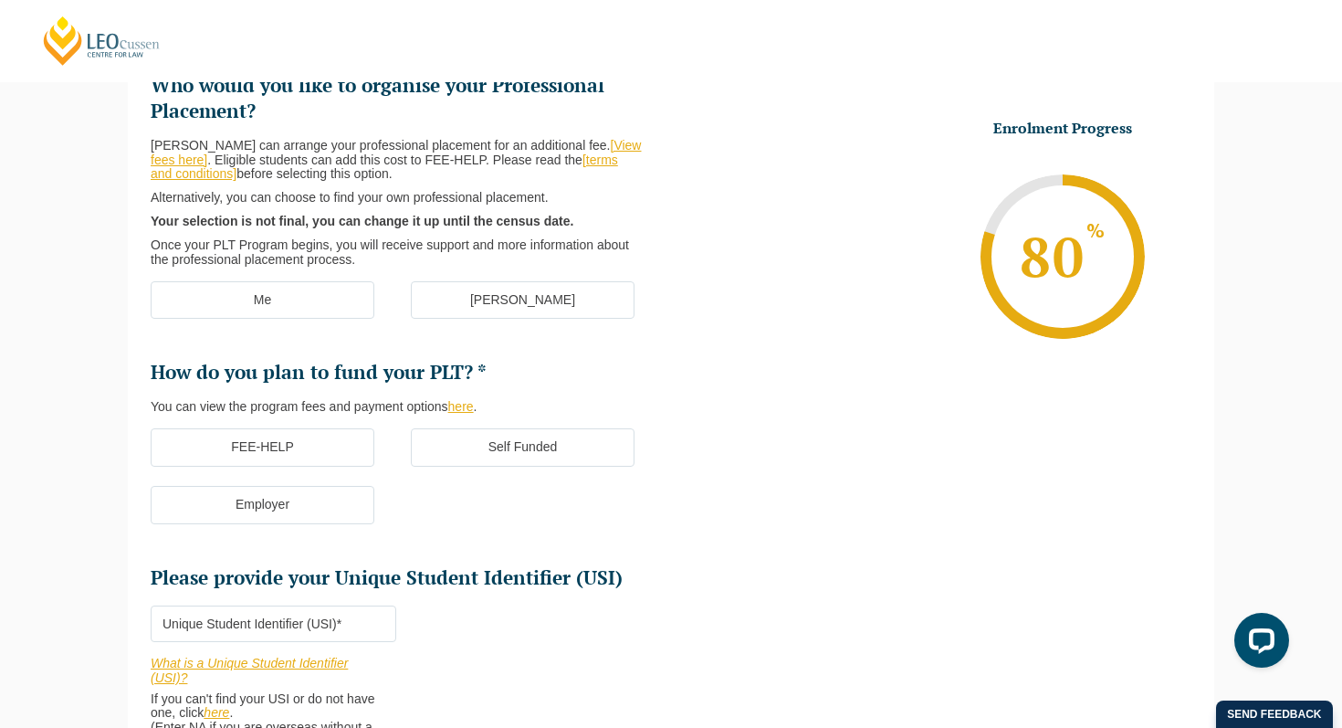
scroll to position [158, 0]
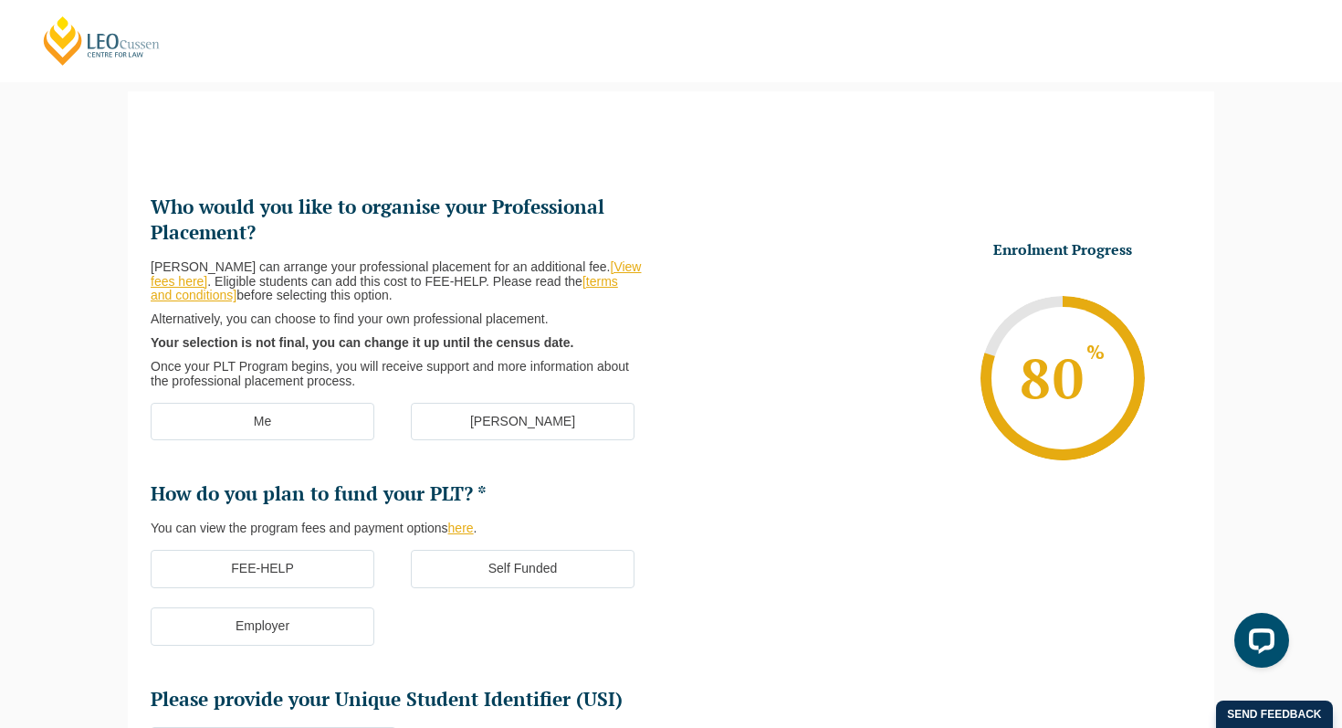
click at [462, 416] on label "[PERSON_NAME]" at bounding box center [523, 422] width 224 height 38
click at [0, 0] on input "[PERSON_NAME]" at bounding box center [0, 0] width 0 height 0
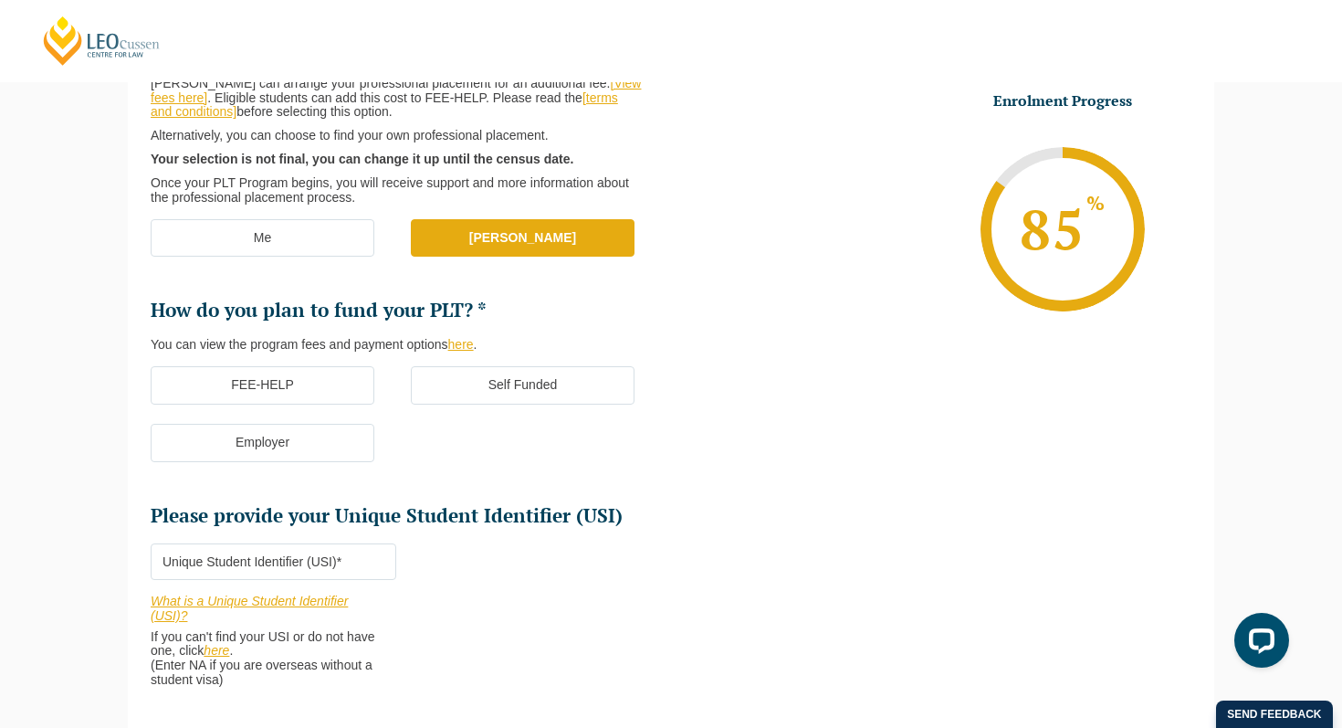
scroll to position [343, 0]
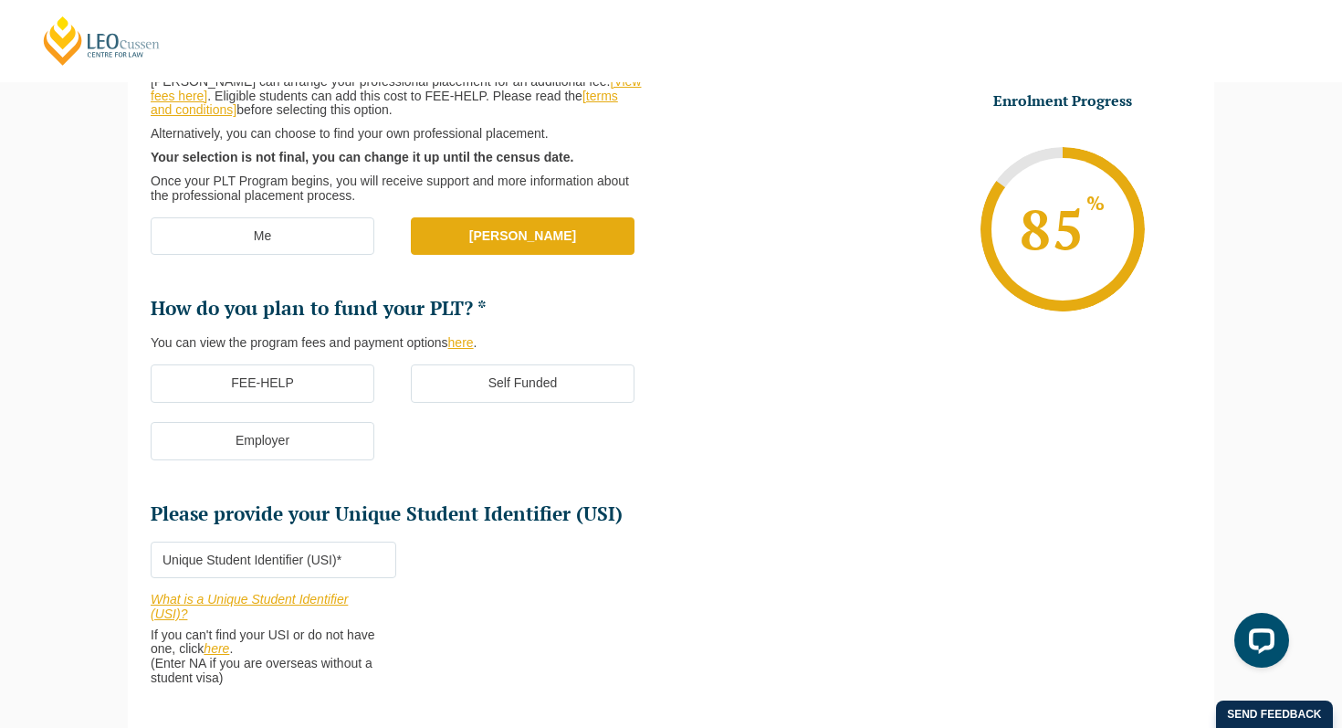
click at [323, 378] on label "FEE-HELP" at bounding box center [263, 383] width 224 height 38
click at [0, 0] on input "FEE-HELP" at bounding box center [0, 0] width 0 height 0
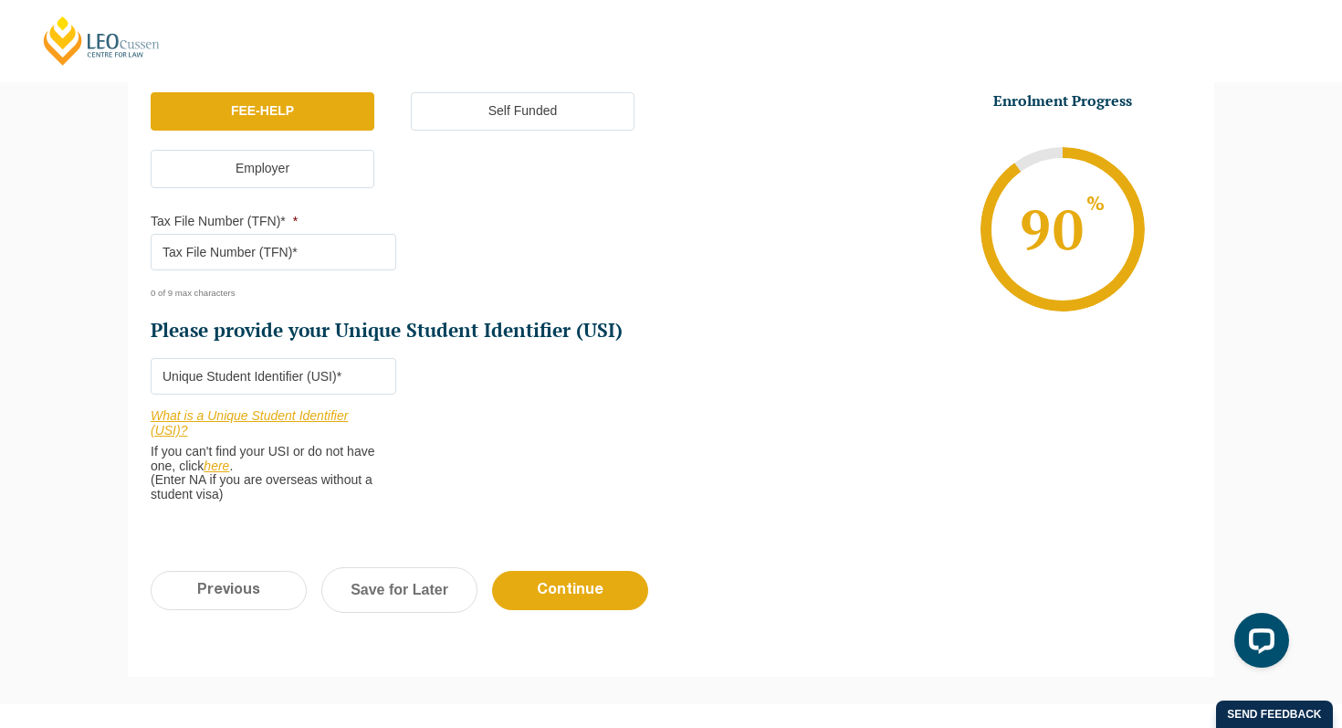
scroll to position [618, 0]
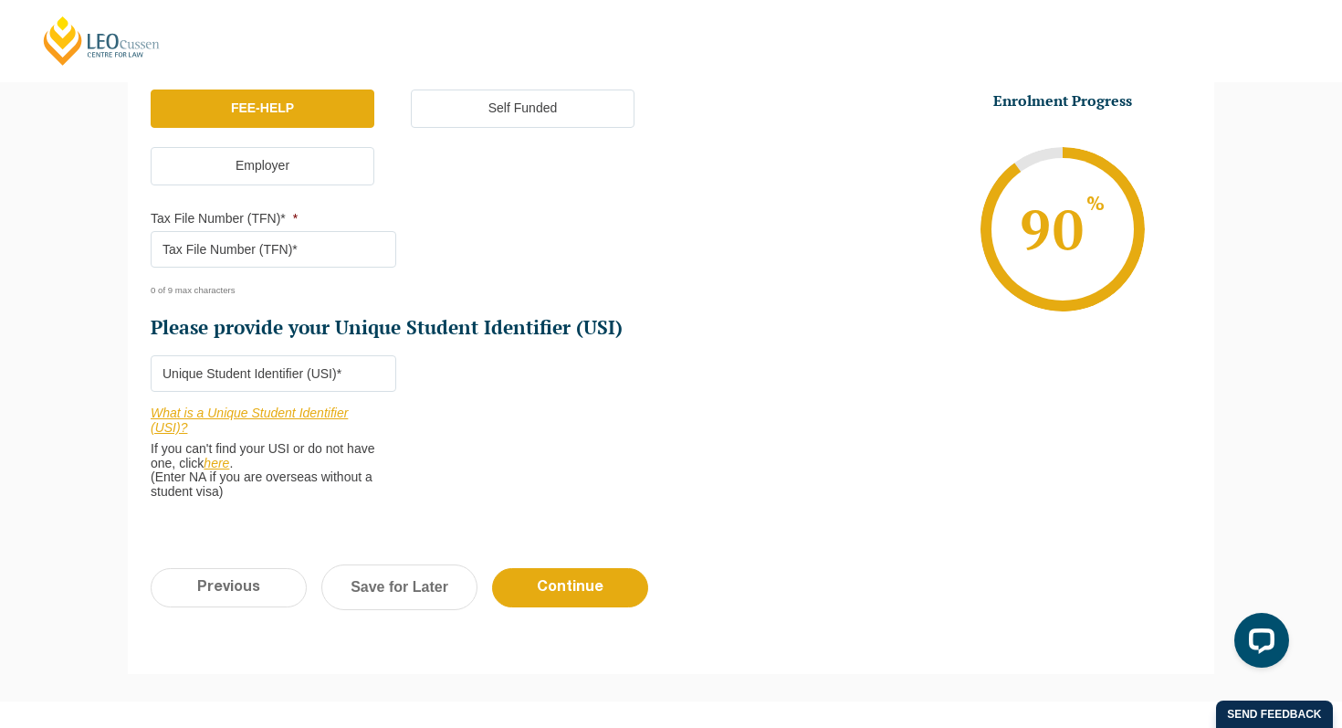
click at [316, 255] on input "Tax File Number (TFN)* *" at bounding box center [274, 249] width 246 height 37
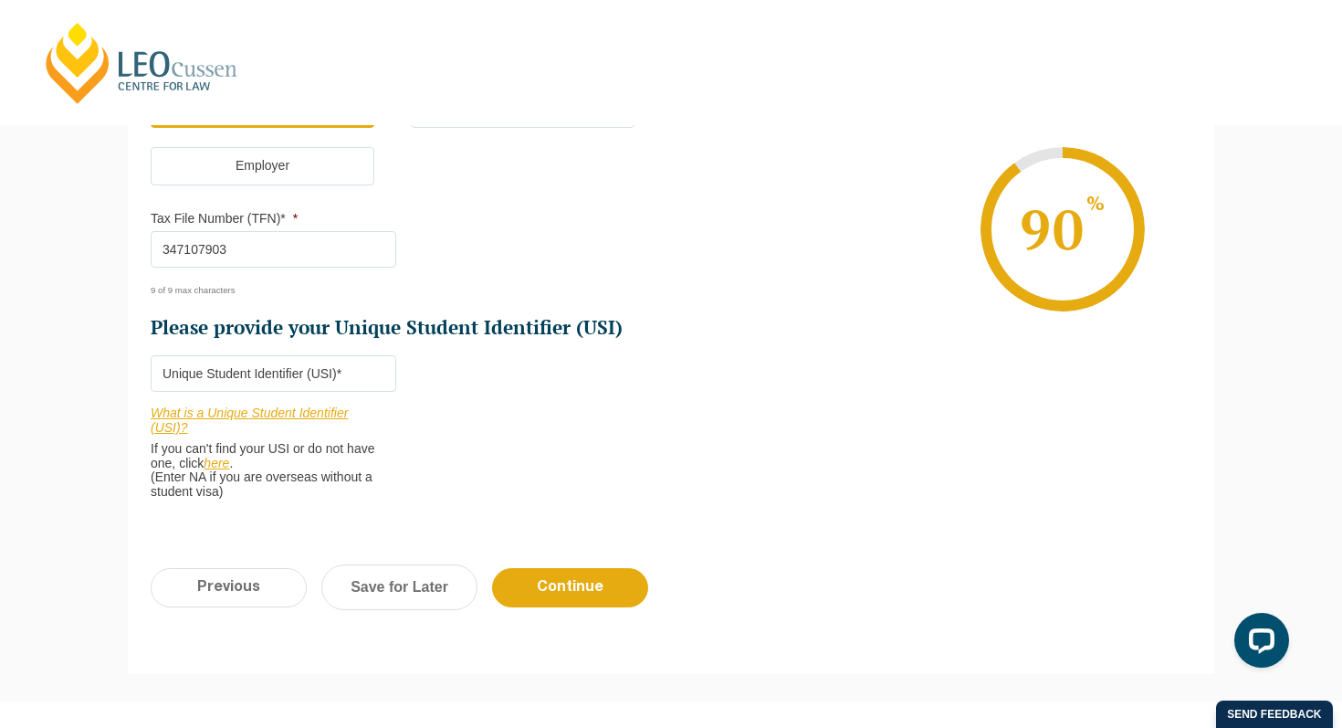
type input "347107903"
click at [279, 374] on input "Please provide your Unique Student Identifier (USI) *" at bounding box center [274, 373] width 246 height 37
click at [351, 367] on input "Please provide your Unique Student Identifier (USI) *" at bounding box center [274, 373] width 246 height 37
paste input "A5Z9LGGVF5"
type input "A5Z9LGGVF5"
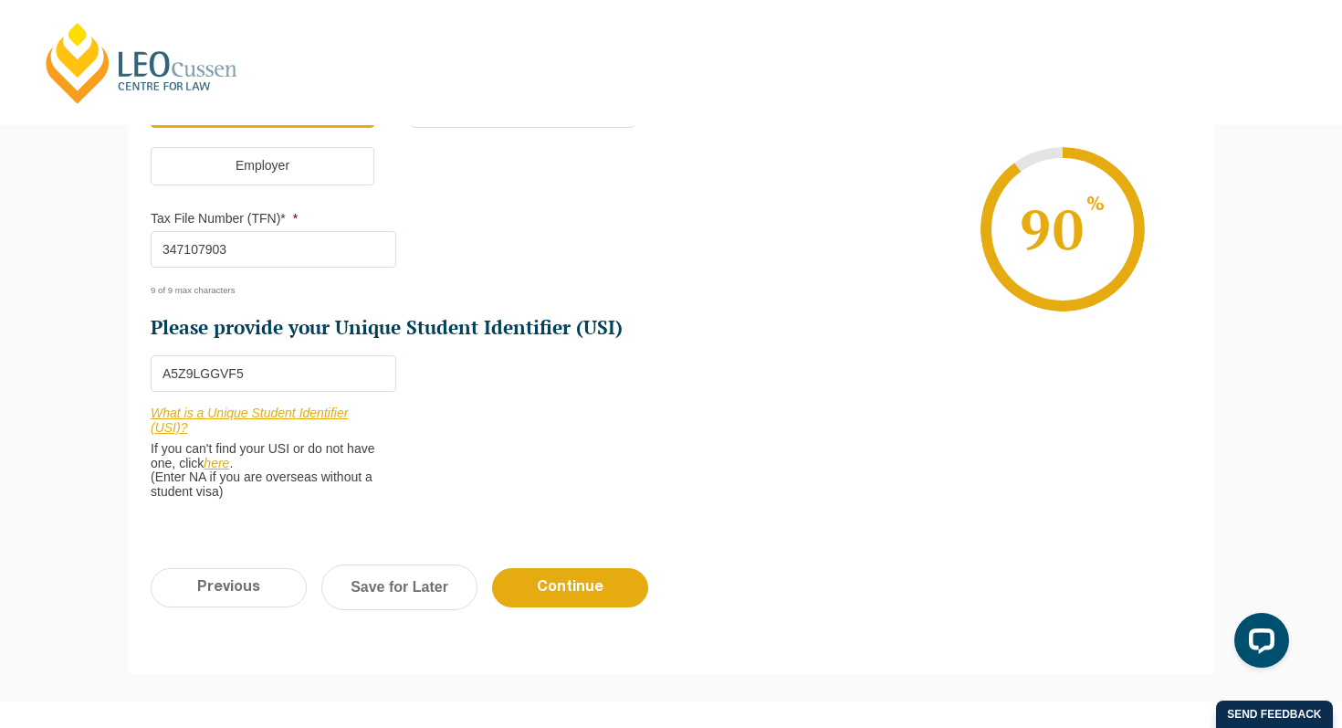
click at [668, 396] on li "Who would you like to organise your Professional Placement? Leo Cussen can arra…" at bounding box center [411, 126] width 521 height 784
click at [528, 594] on input "Continue" at bounding box center [570, 587] width 156 height 39
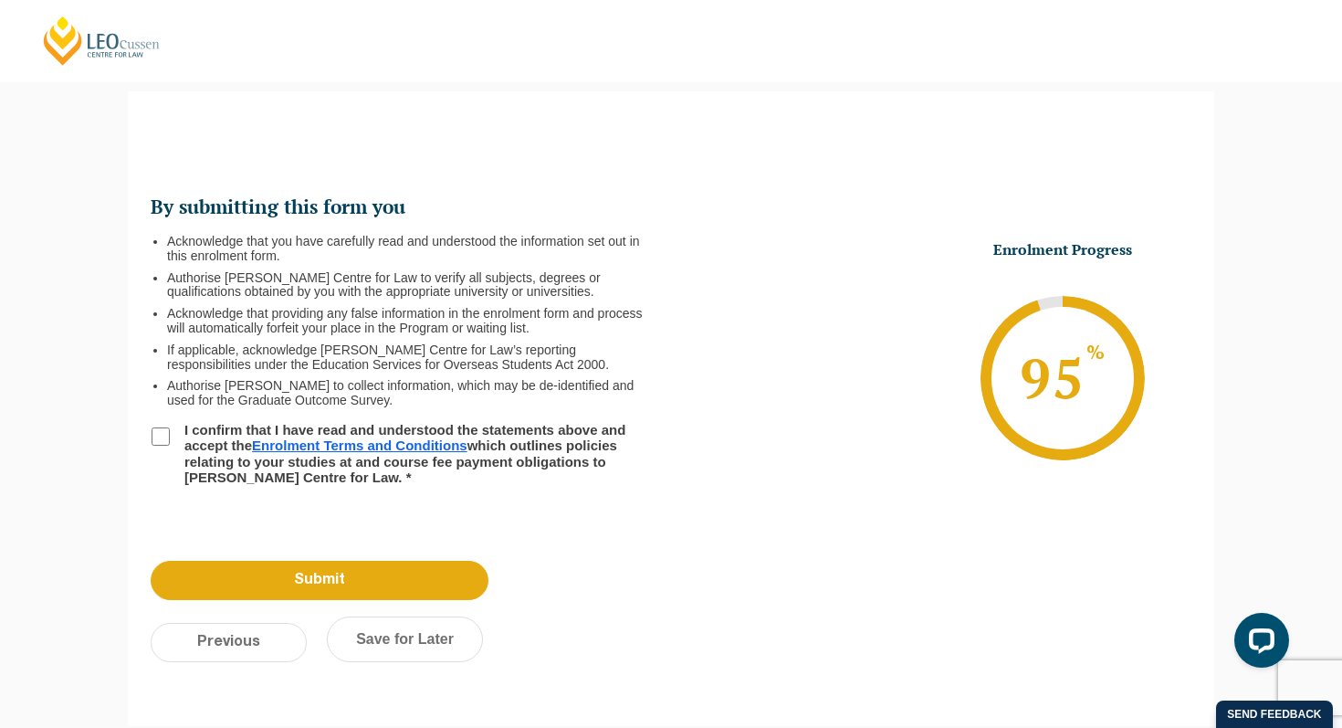
scroll to position [379, 0]
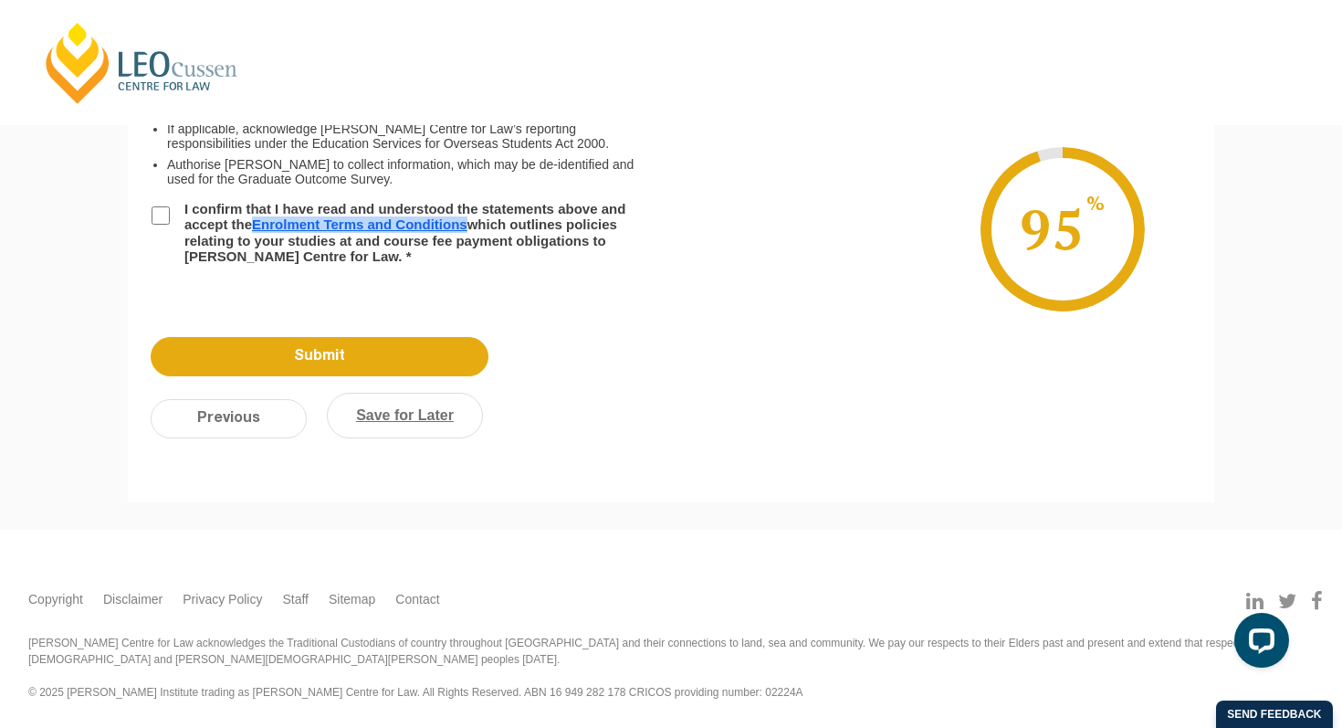
click at [405, 424] on link "Save for Later" at bounding box center [405, 416] width 156 height 46
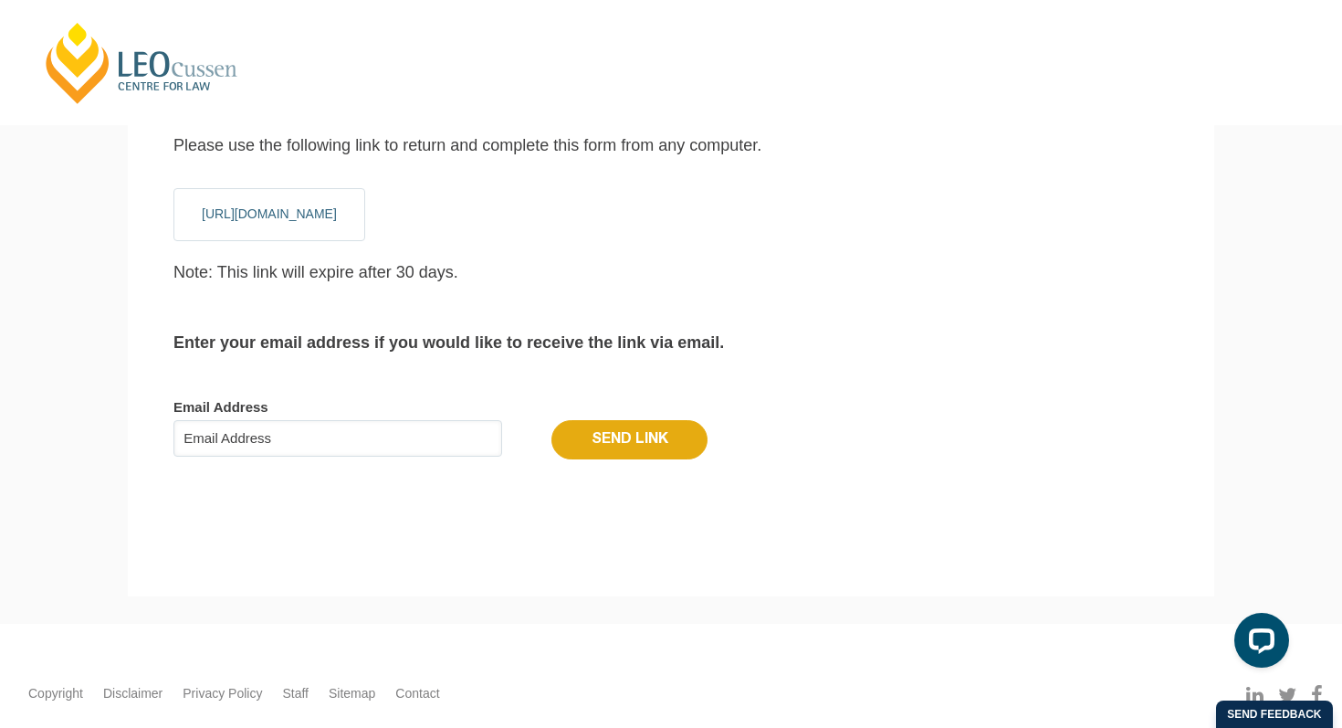
scroll to position [61, 0]
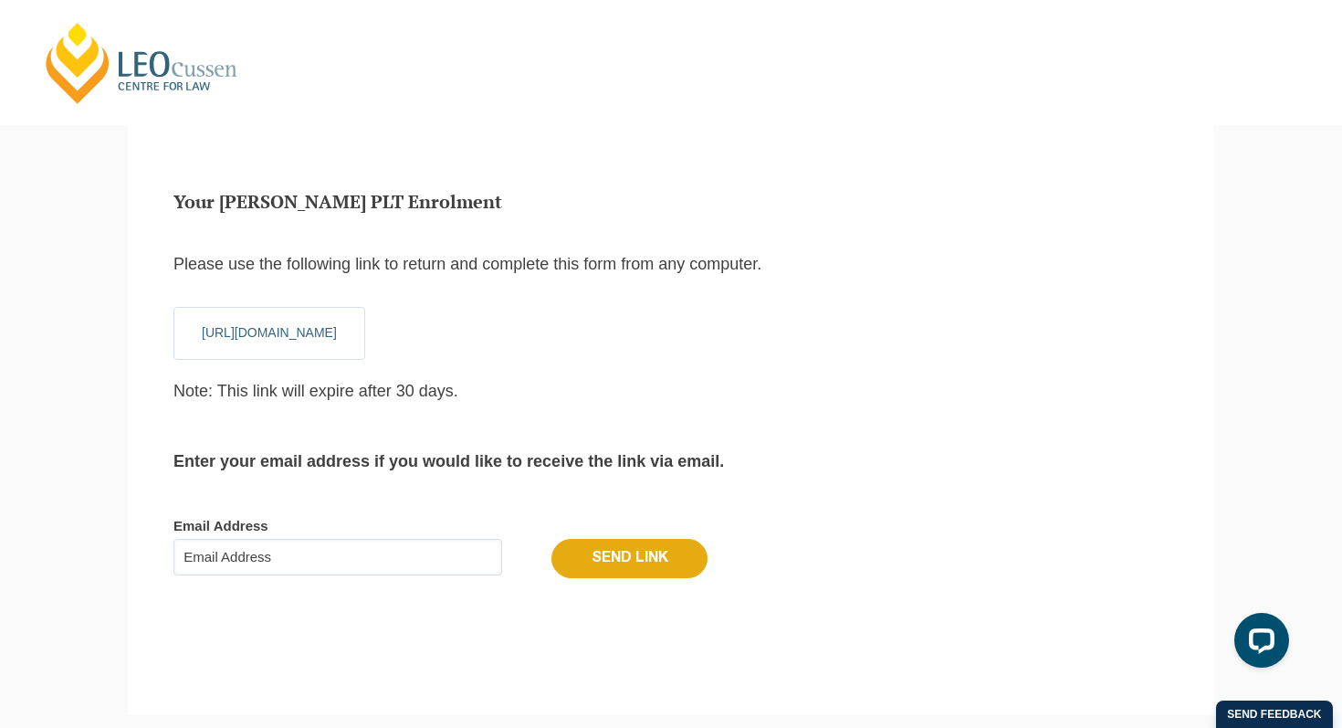
click at [335, 557] on input "Email Address" at bounding box center [338, 557] width 329 height 37
type input "jessiealena@hotmail.com"
click at [613, 555] on input "Send Link" at bounding box center [630, 558] width 156 height 38
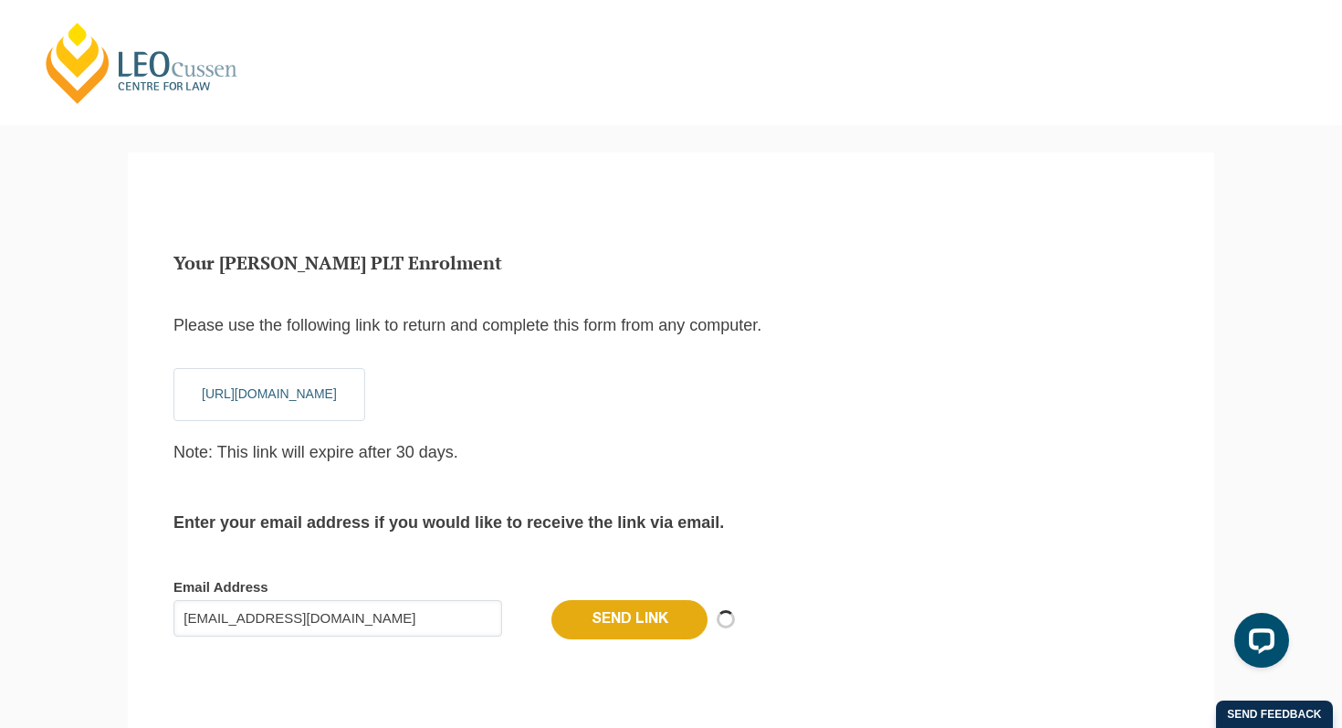
scroll to position [16, 7]
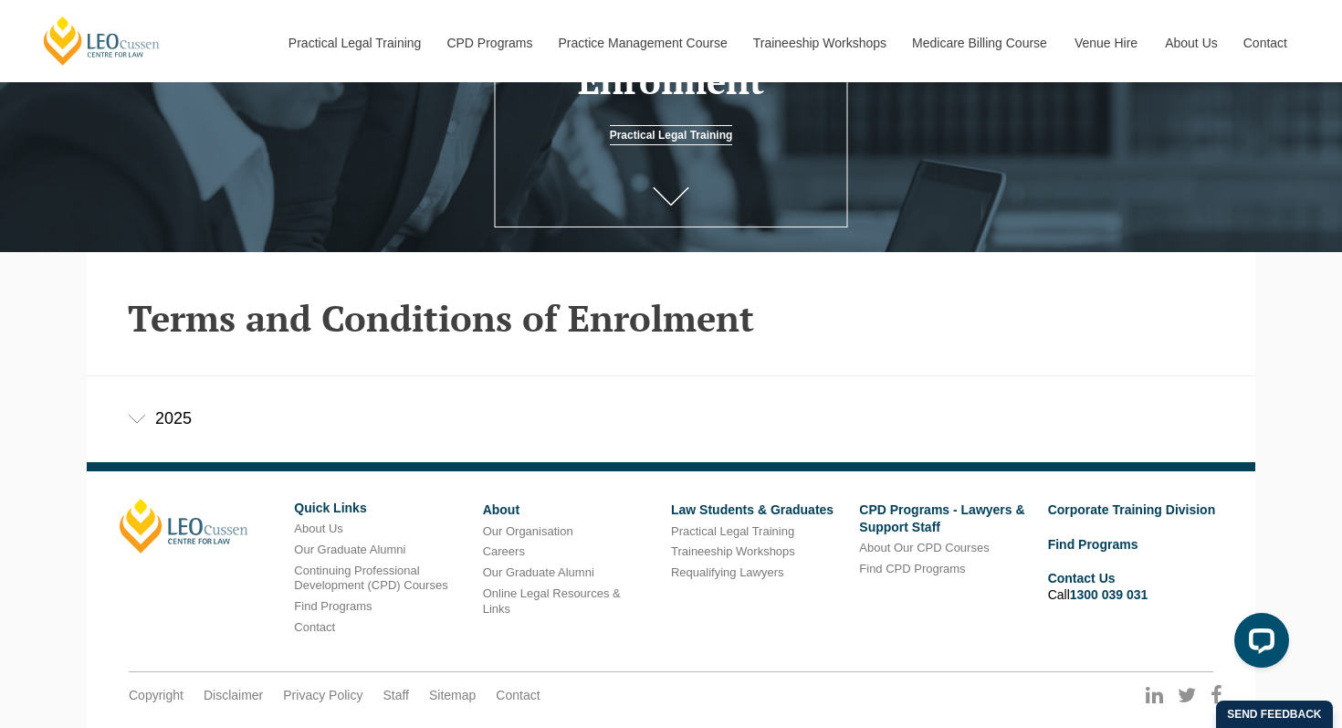
scroll to position [374, 0]
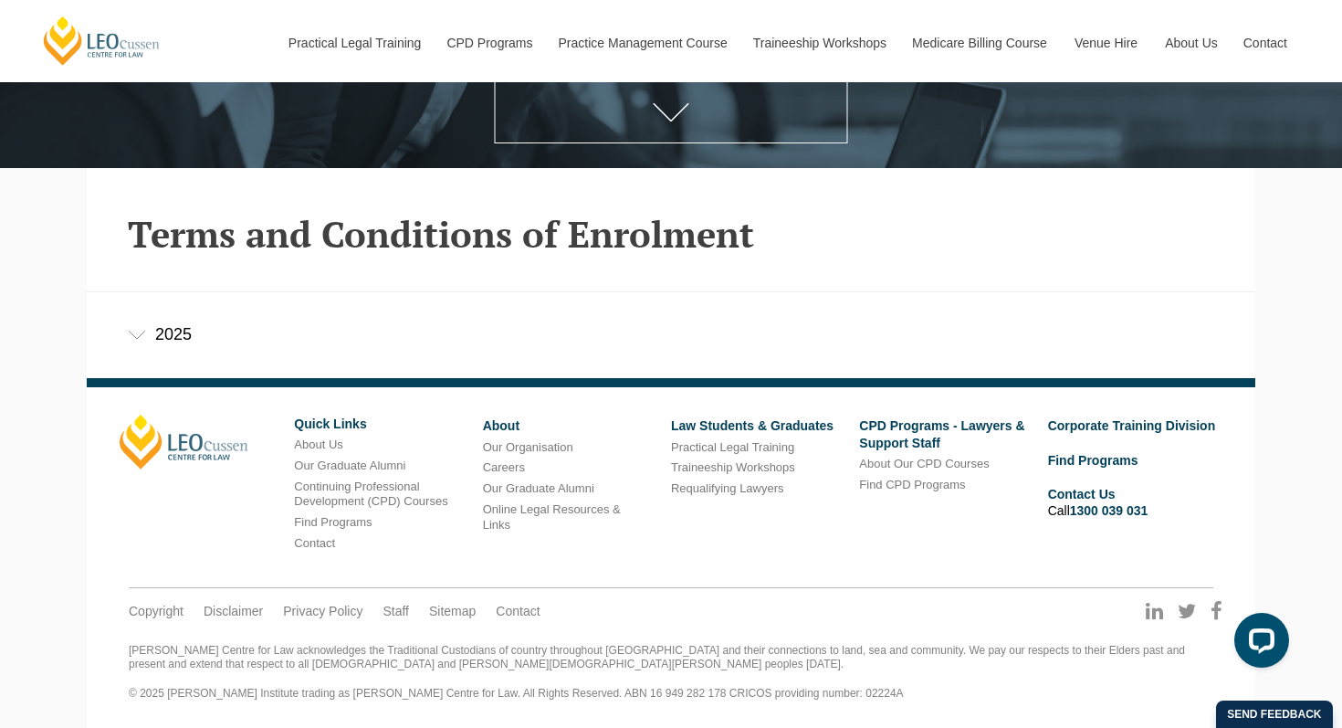
click at [172, 334] on div "2025" at bounding box center [671, 334] width 1169 height 85
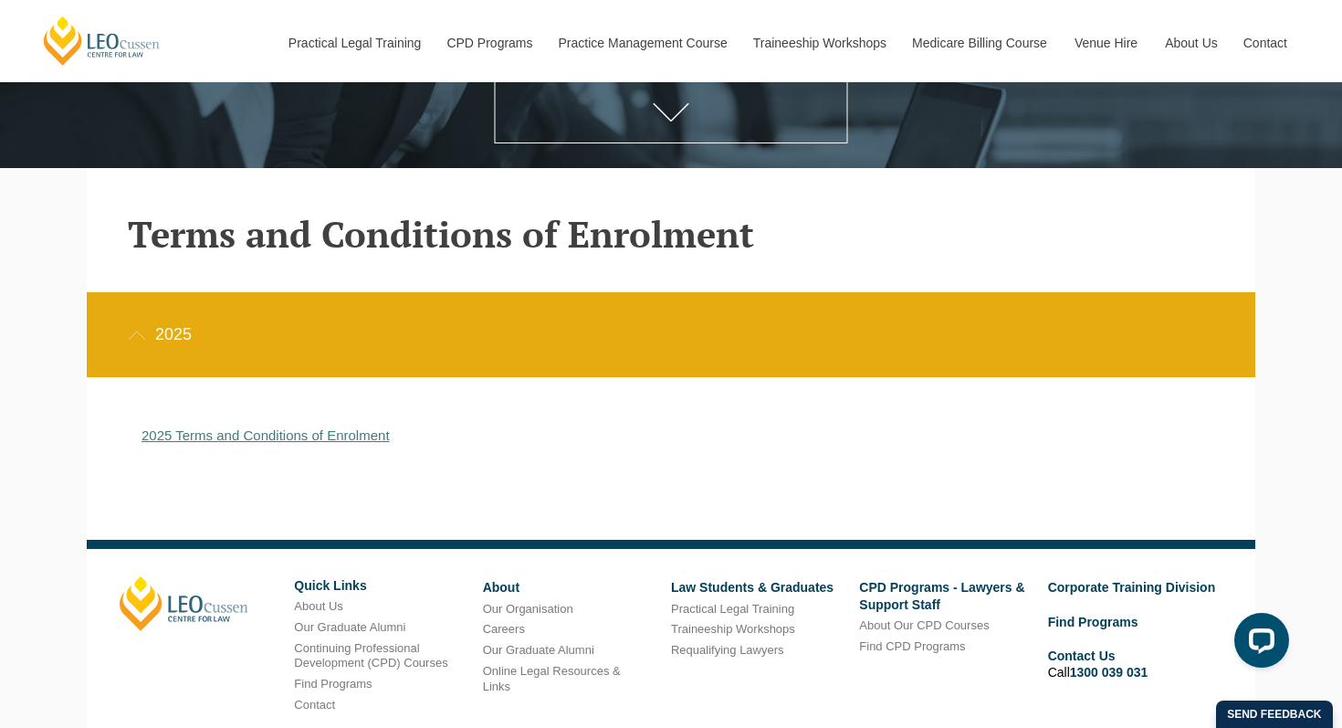
click at [227, 439] on link "2025 Terms and Conditions of Enrolment" at bounding box center [266, 435] width 248 height 16
